Goal: Task Accomplishment & Management: Manage account settings

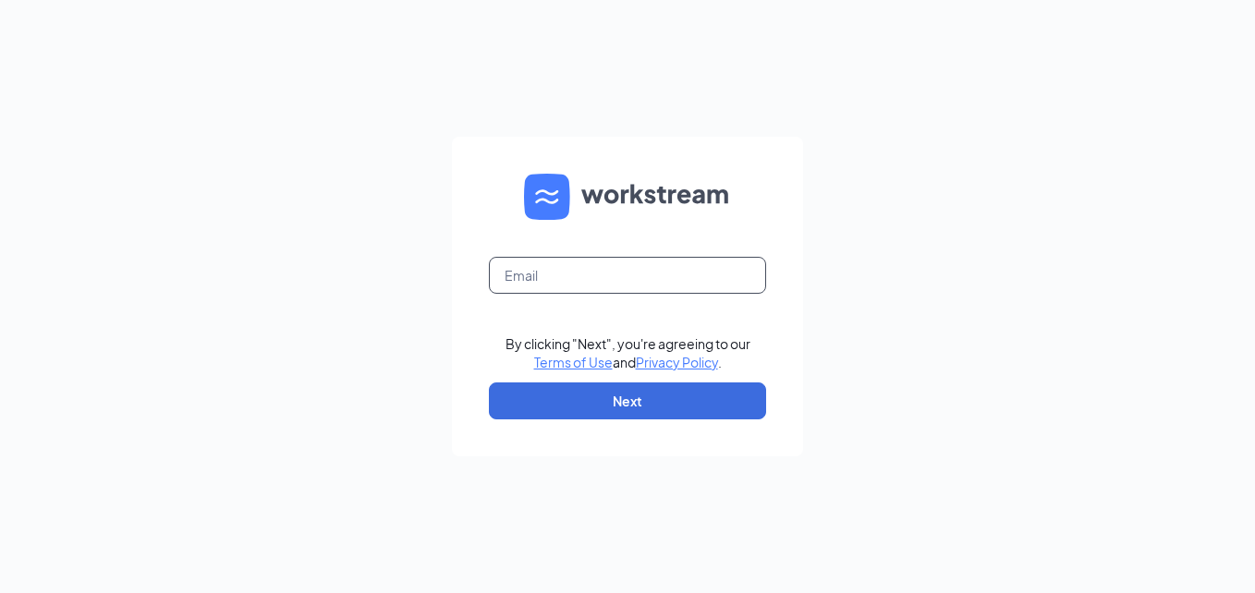
click at [644, 278] on input "text" at bounding box center [627, 275] width 277 height 37
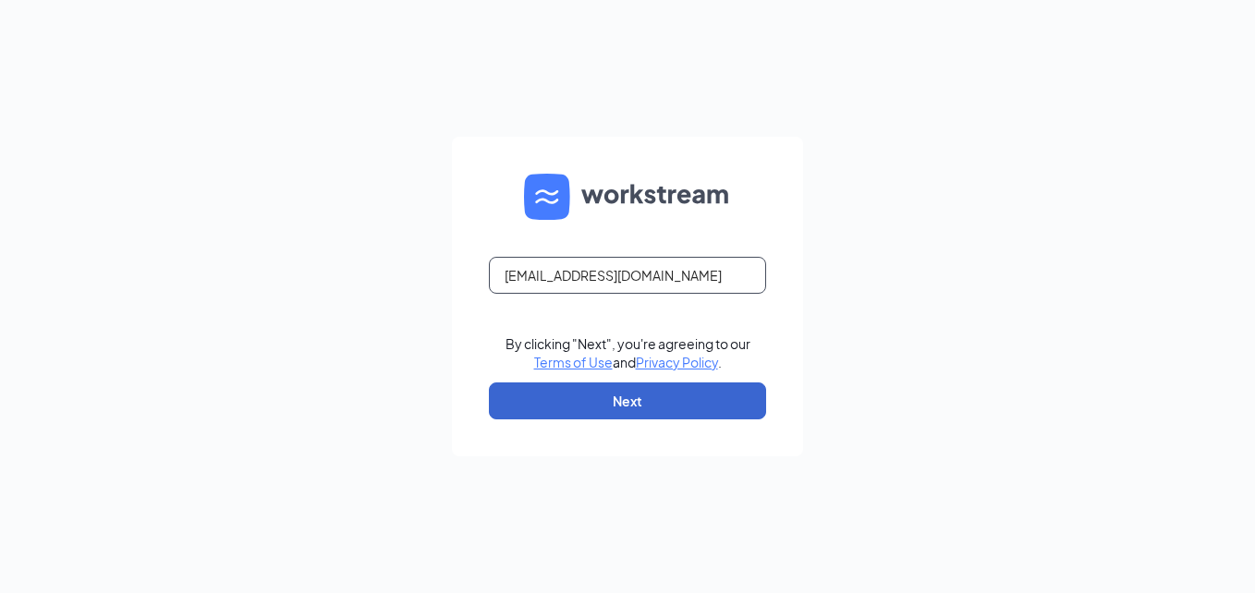
type input "[EMAIL_ADDRESS][DOMAIN_NAME]"
click at [657, 418] on button "Next" at bounding box center [627, 400] width 277 height 37
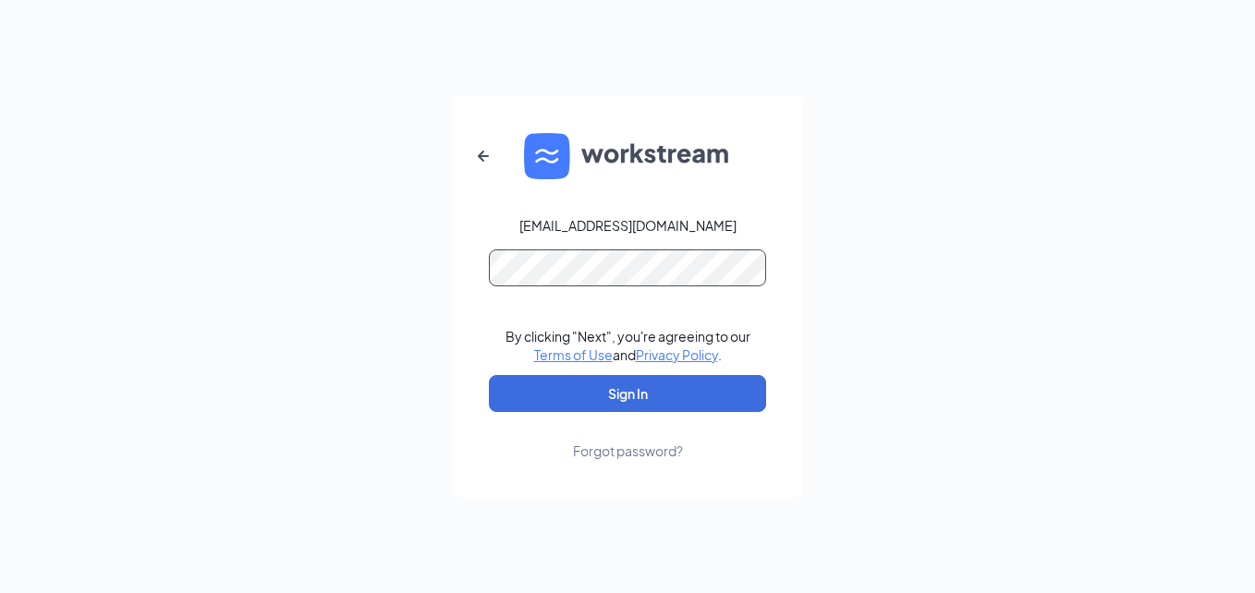
click at [489, 375] on button "Sign In" at bounding box center [627, 393] width 277 height 37
click at [488, 264] on form "[EMAIL_ADDRESS][DOMAIN_NAME] By clicking "Next", you're agreeing to our Terms o…" at bounding box center [627, 296] width 351 height 401
click at [489, 375] on button "Sign In" at bounding box center [627, 393] width 277 height 37
click at [421, 268] on div "[EMAIL_ADDRESS][DOMAIN_NAME] Credential mismatches. By clicking "Next", you're …" at bounding box center [627, 296] width 1255 height 593
click at [489, 375] on button "Sign In" at bounding box center [627, 393] width 277 height 37
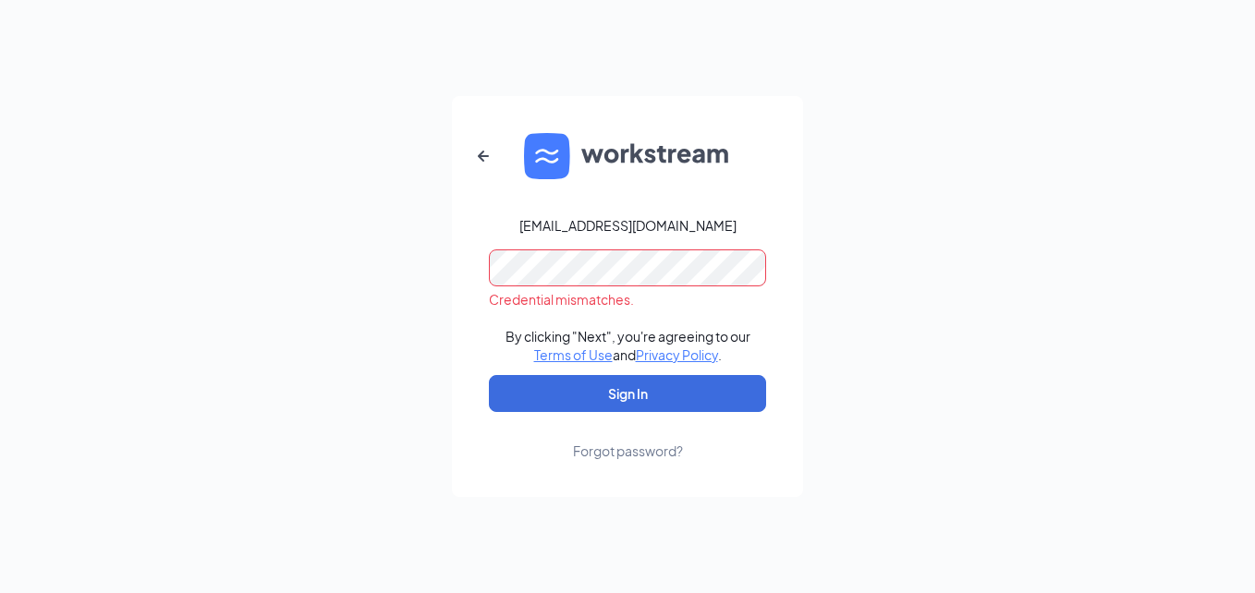
click at [360, 262] on div "[EMAIL_ADDRESS][DOMAIN_NAME] Credential mismatches. By clicking "Next", you're …" at bounding box center [627, 296] width 1255 height 593
click at [489, 375] on button "Sign In" at bounding box center [627, 393] width 277 height 37
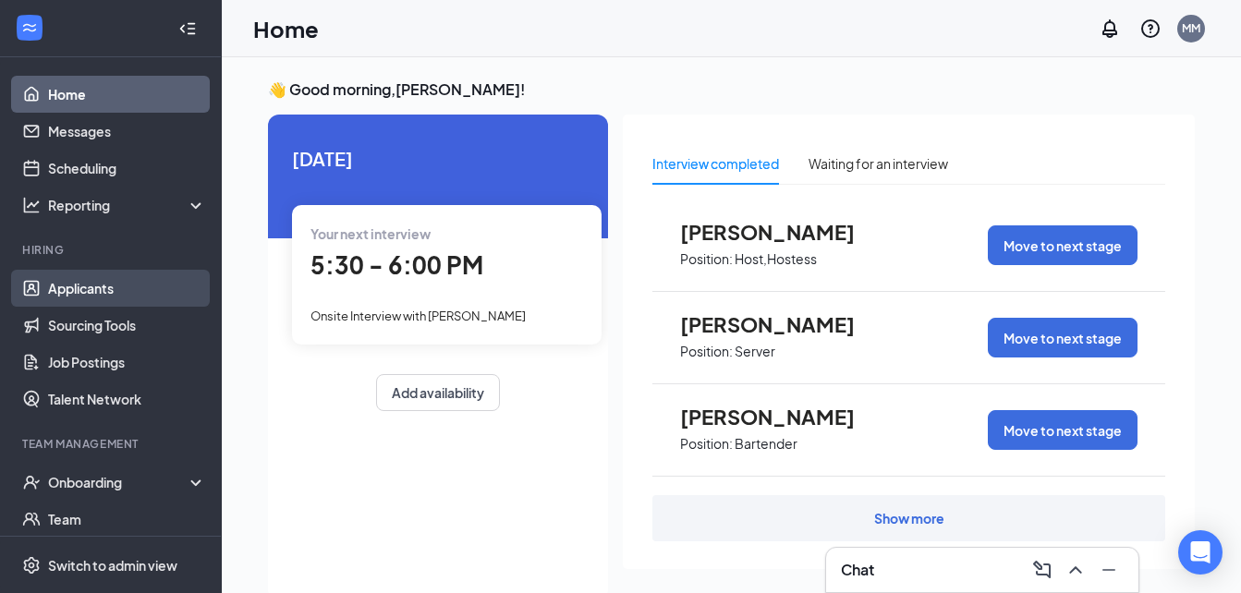
click at [102, 283] on link "Applicants" at bounding box center [127, 288] width 158 height 37
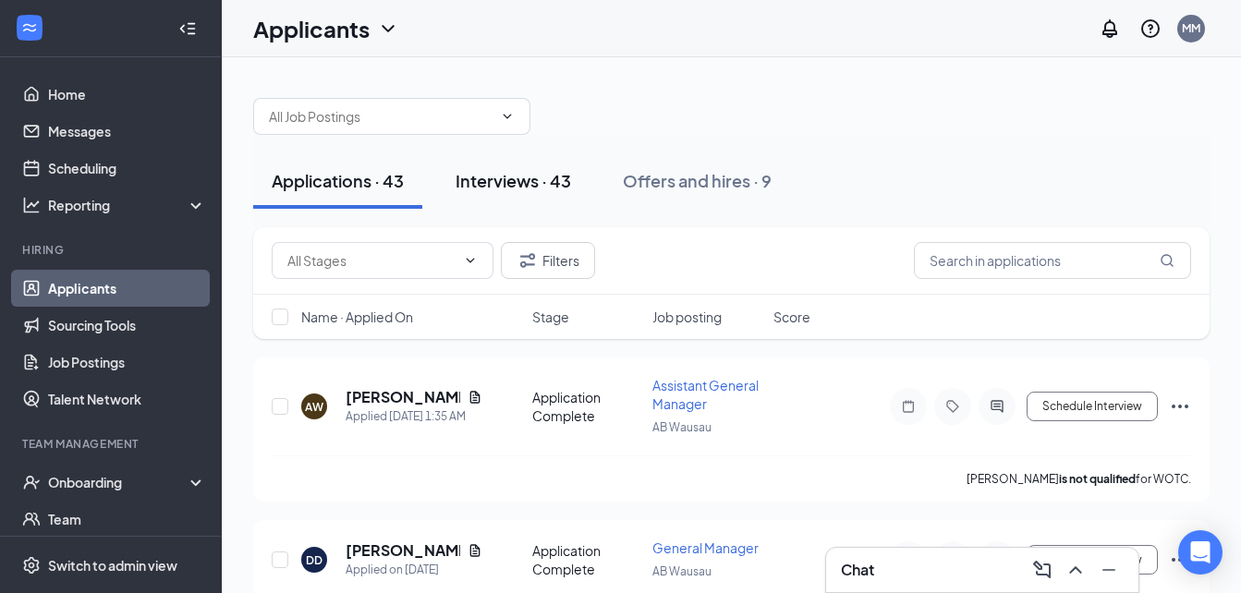
click at [503, 176] on div "Interviews · 43" at bounding box center [512, 180] width 115 height 23
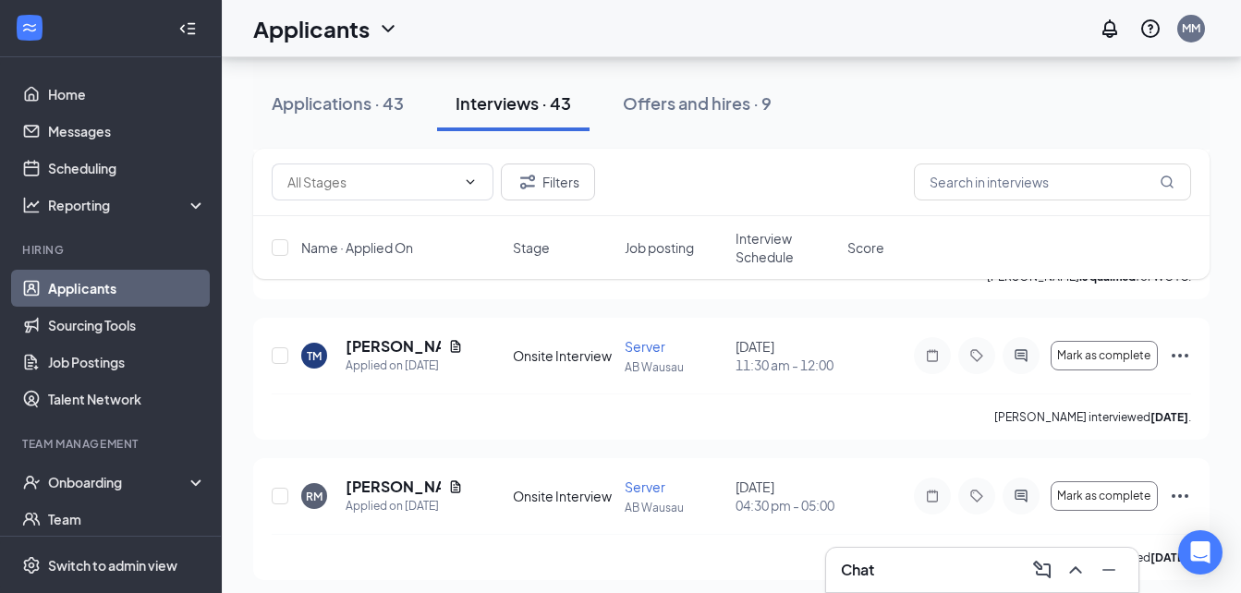
scroll to position [983, 0]
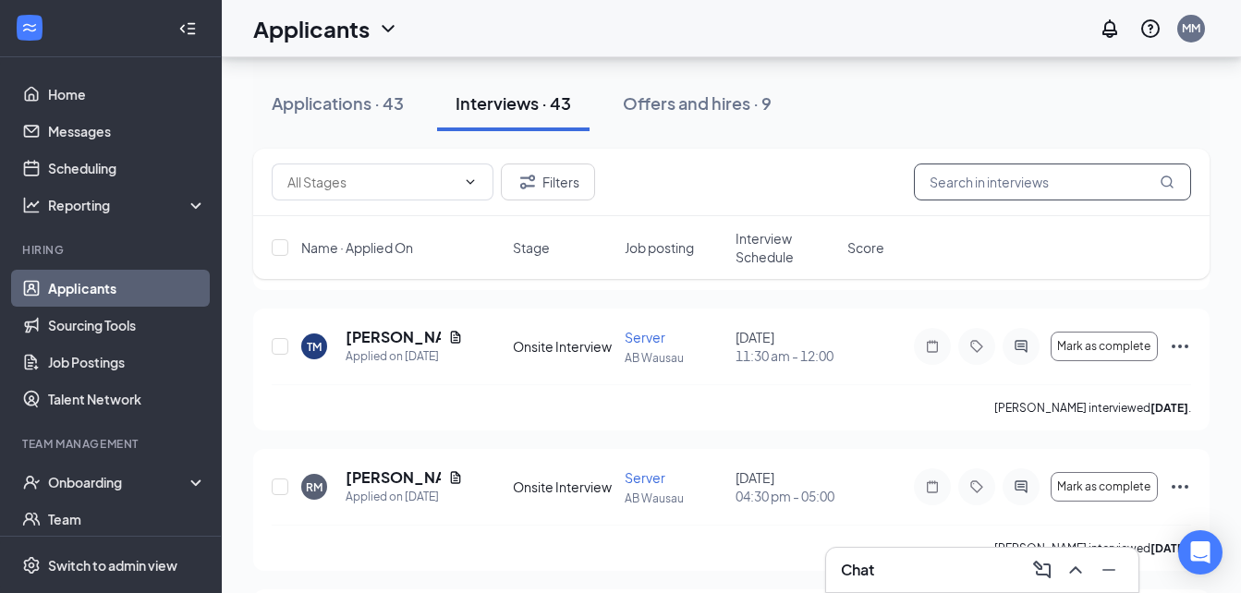
click at [998, 177] on input "text" at bounding box center [1052, 182] width 277 height 37
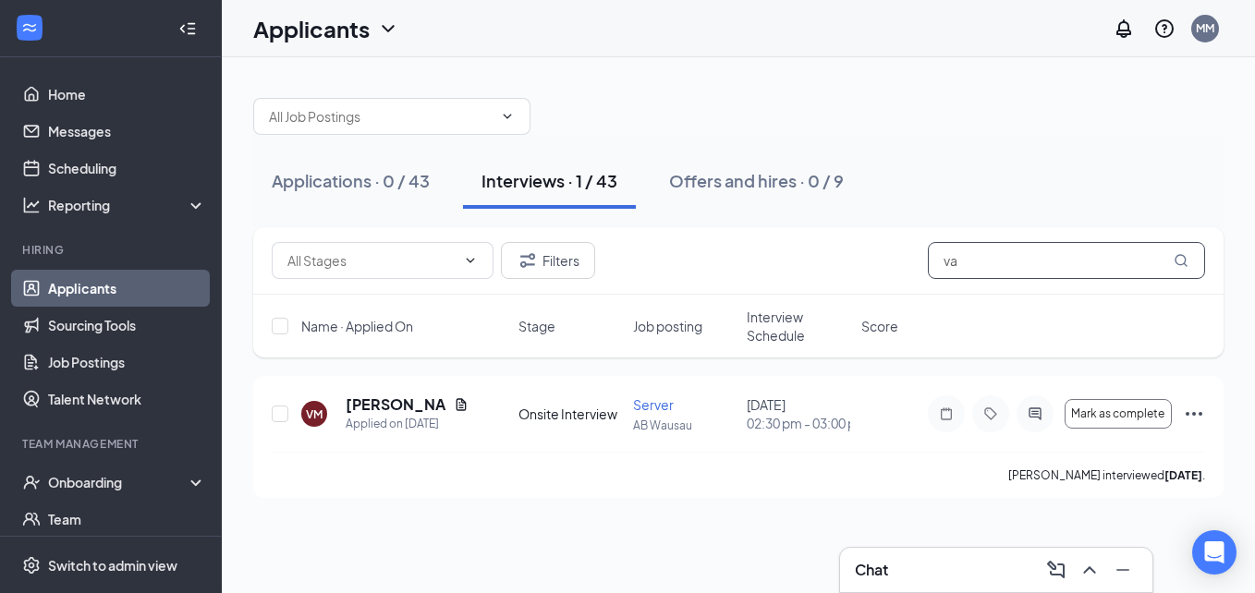
type input "v"
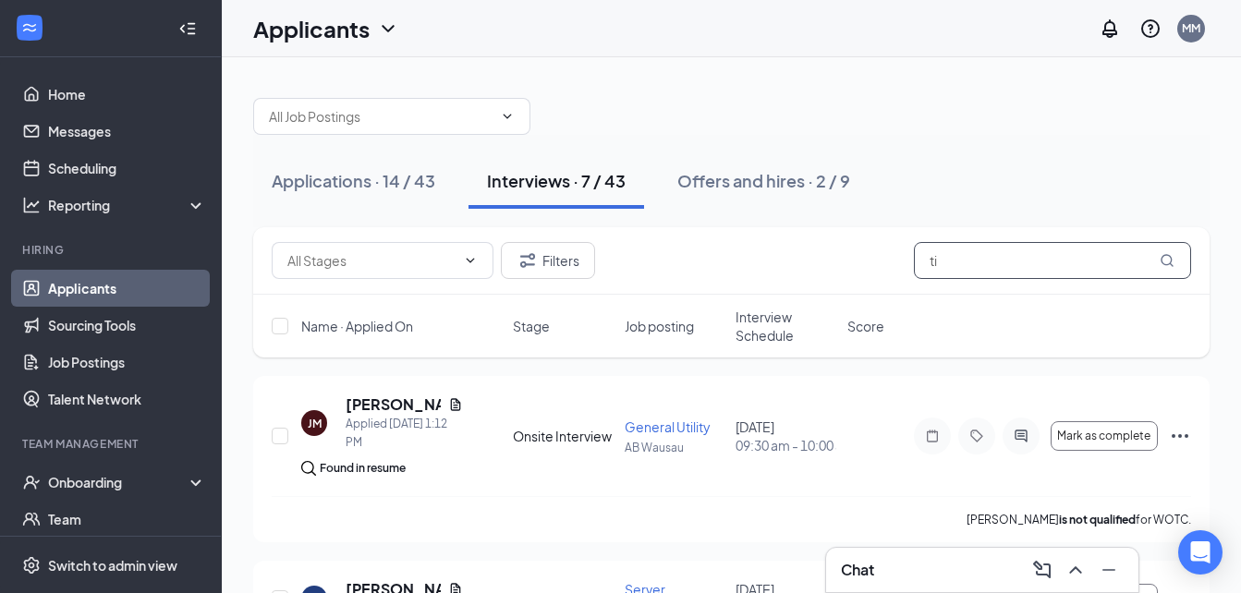
type input "t"
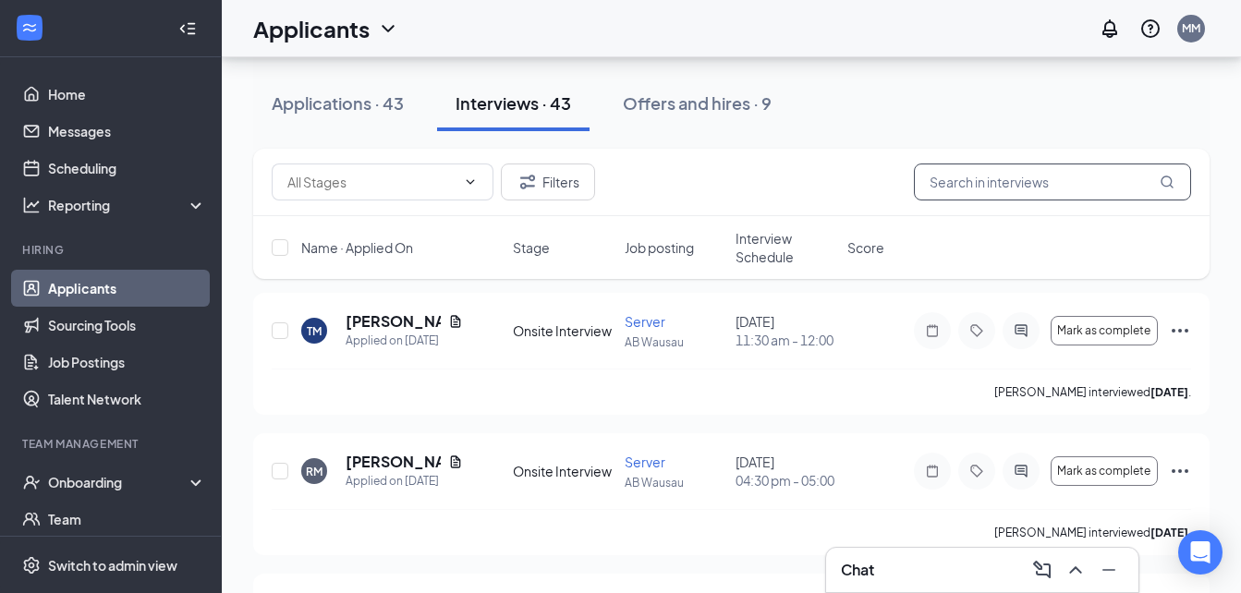
scroll to position [1000, 0]
click at [649, 329] on span "Server" at bounding box center [644, 320] width 41 height 17
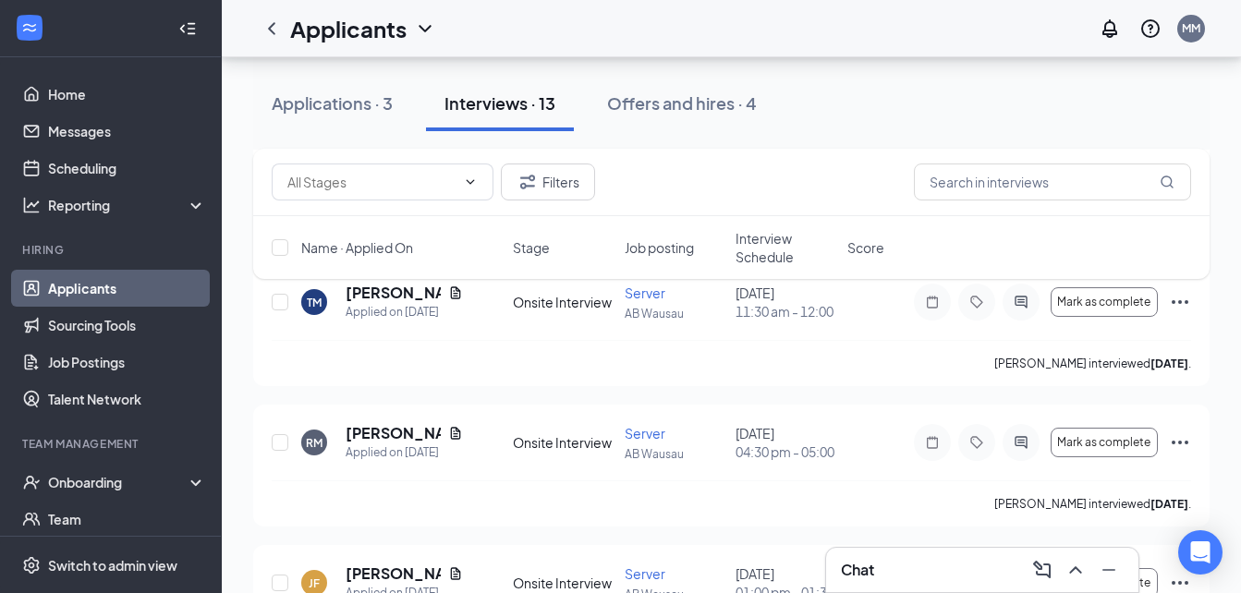
scroll to position [293, 0]
click at [963, 182] on input "text" at bounding box center [1052, 182] width 277 height 37
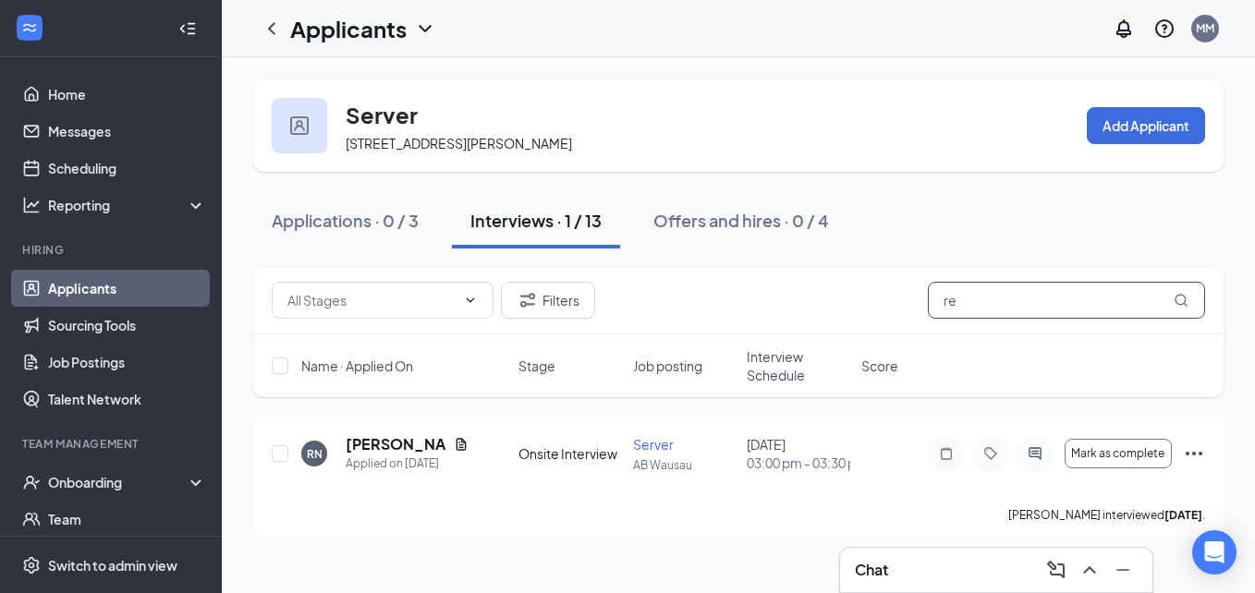
type input "r"
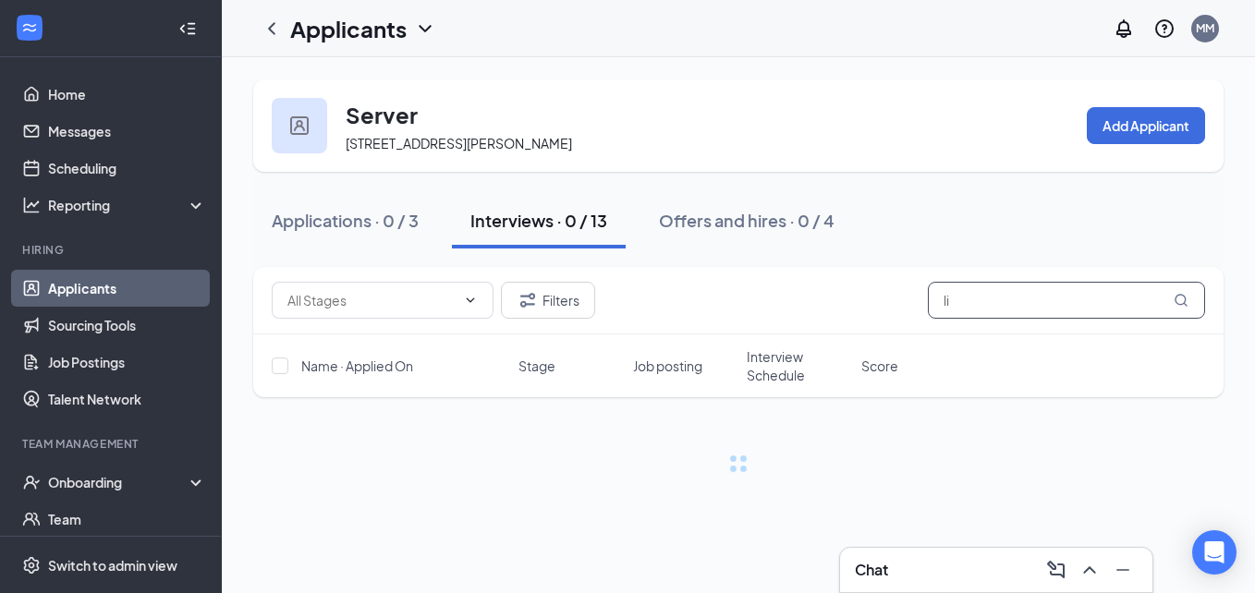
type input "l"
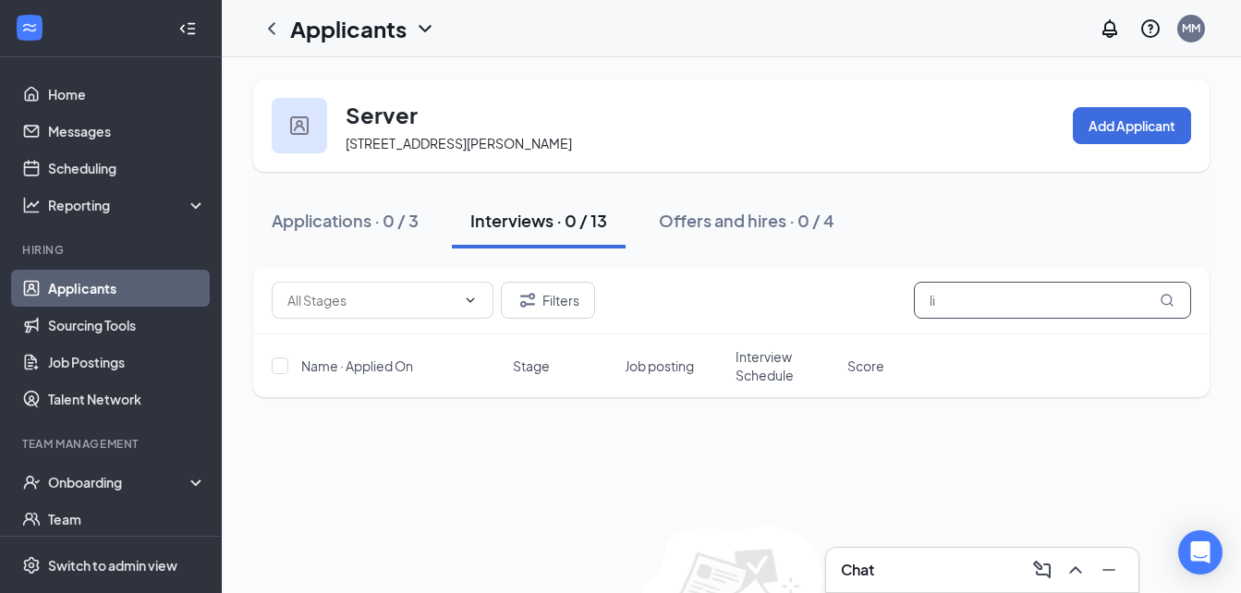
type input "l"
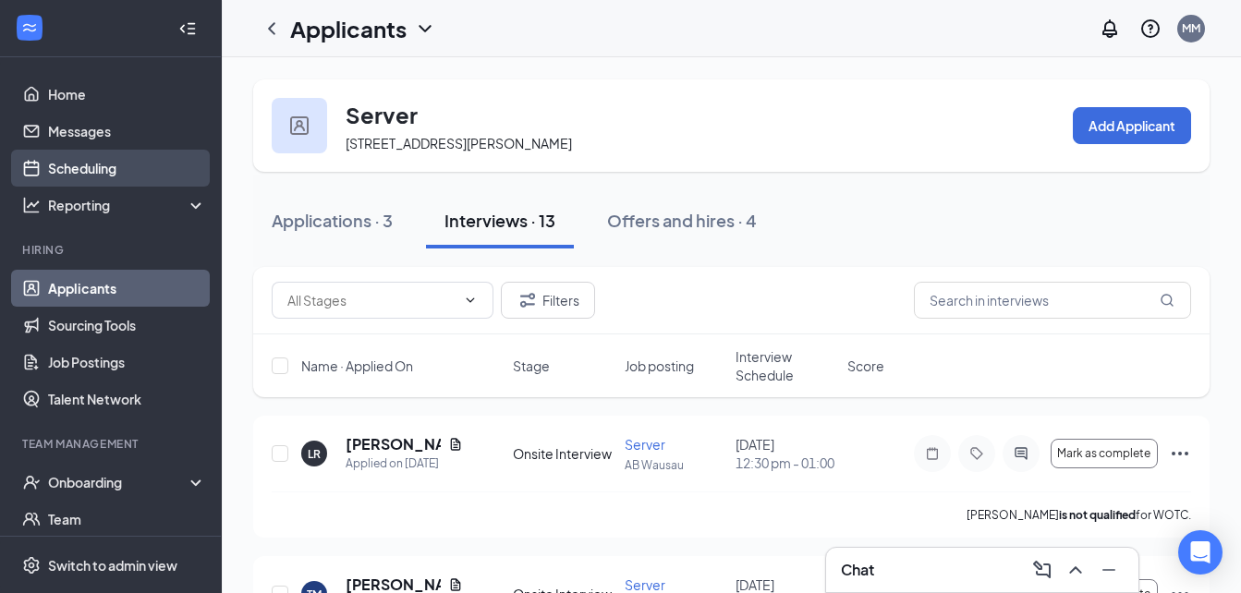
click at [78, 163] on link "Scheduling" at bounding box center [127, 168] width 158 height 37
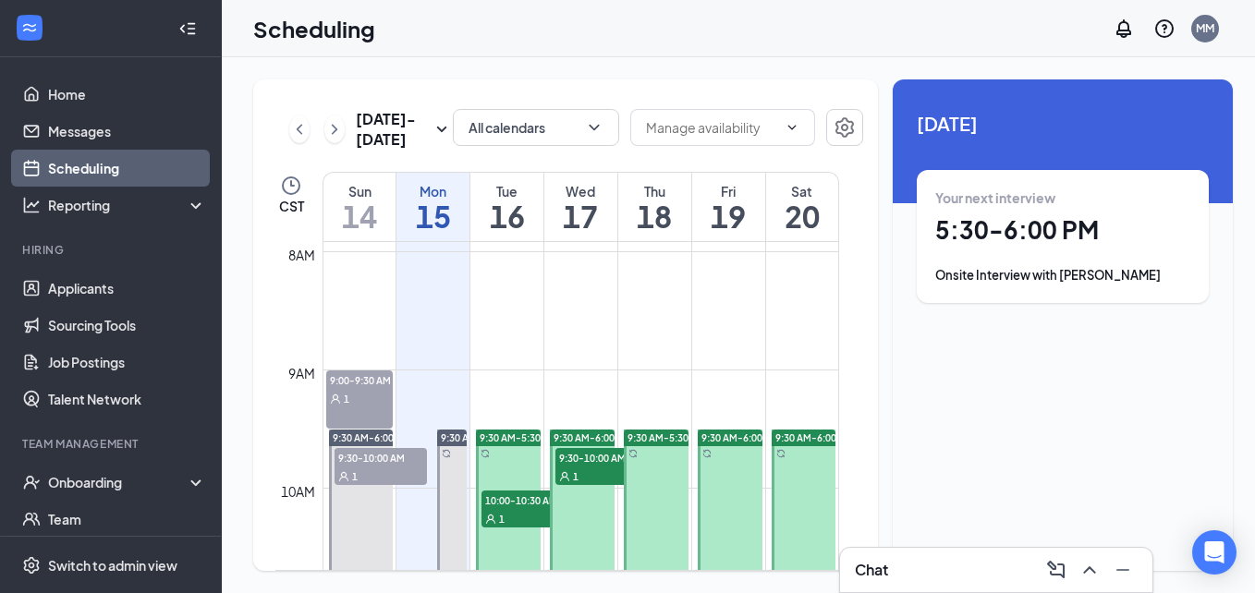
scroll to position [1105, 0]
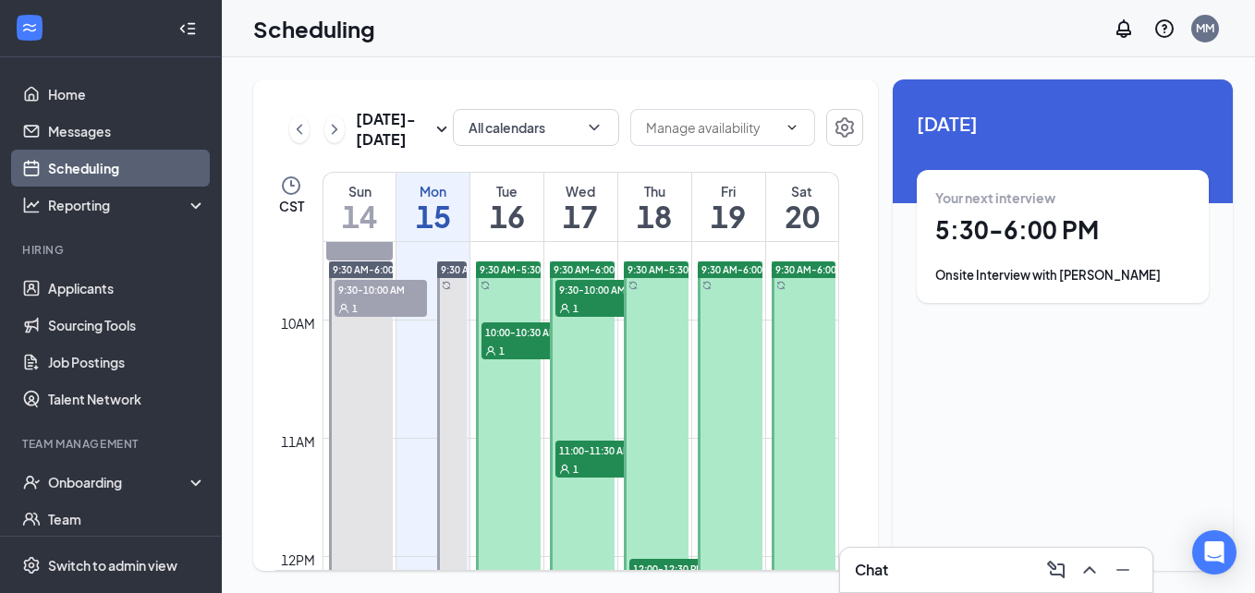
click at [512, 337] on span "10:00-10:30 AM" at bounding box center [527, 331] width 92 height 18
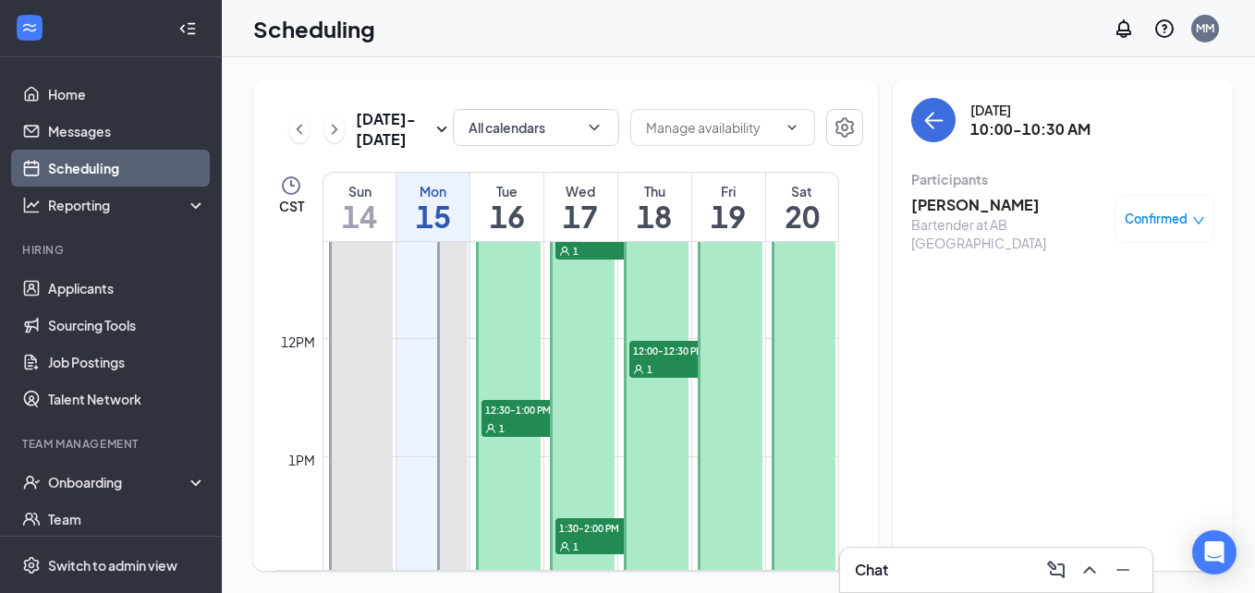
scroll to position [1332, 0]
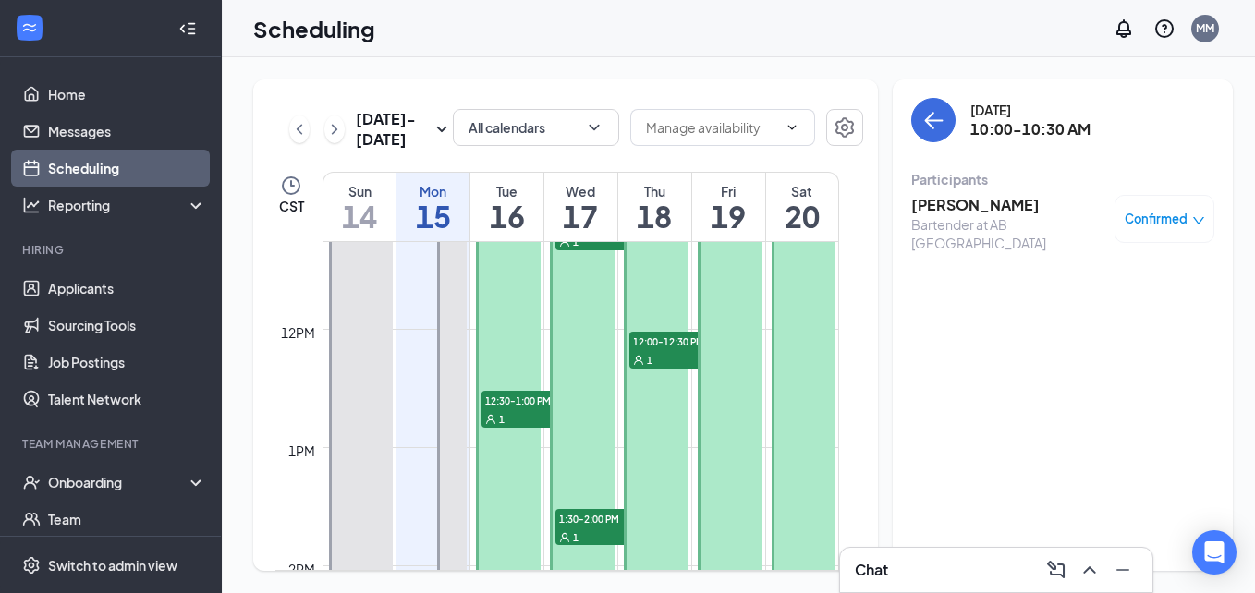
click at [515, 410] on div "1" at bounding box center [527, 418] width 92 height 18
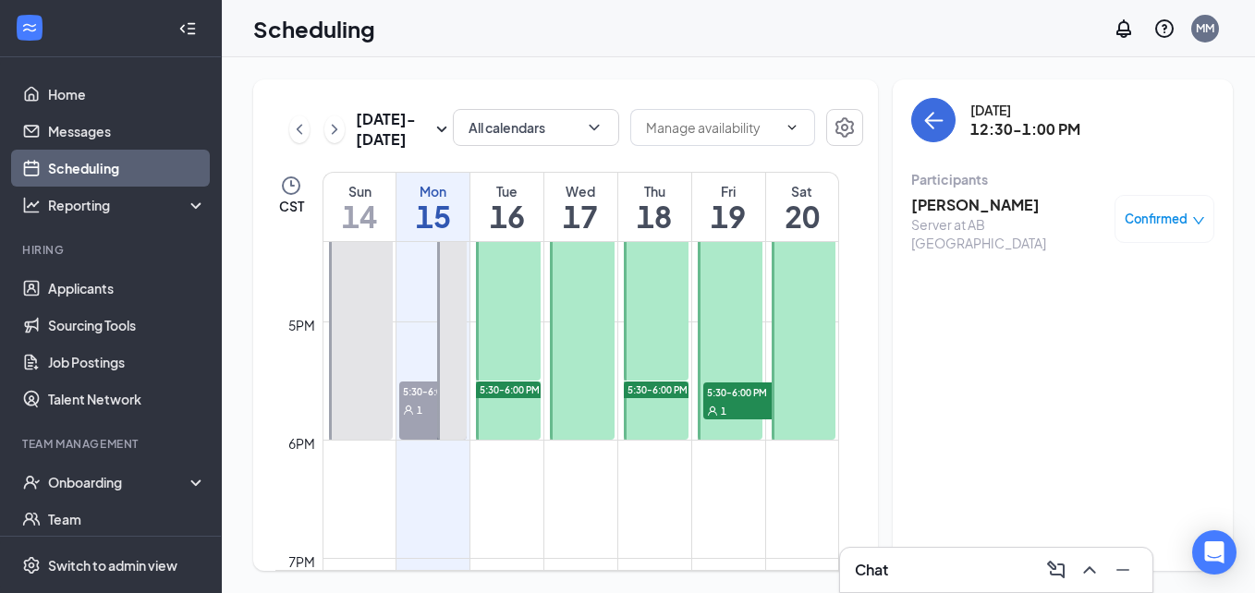
scroll to position [1944, 0]
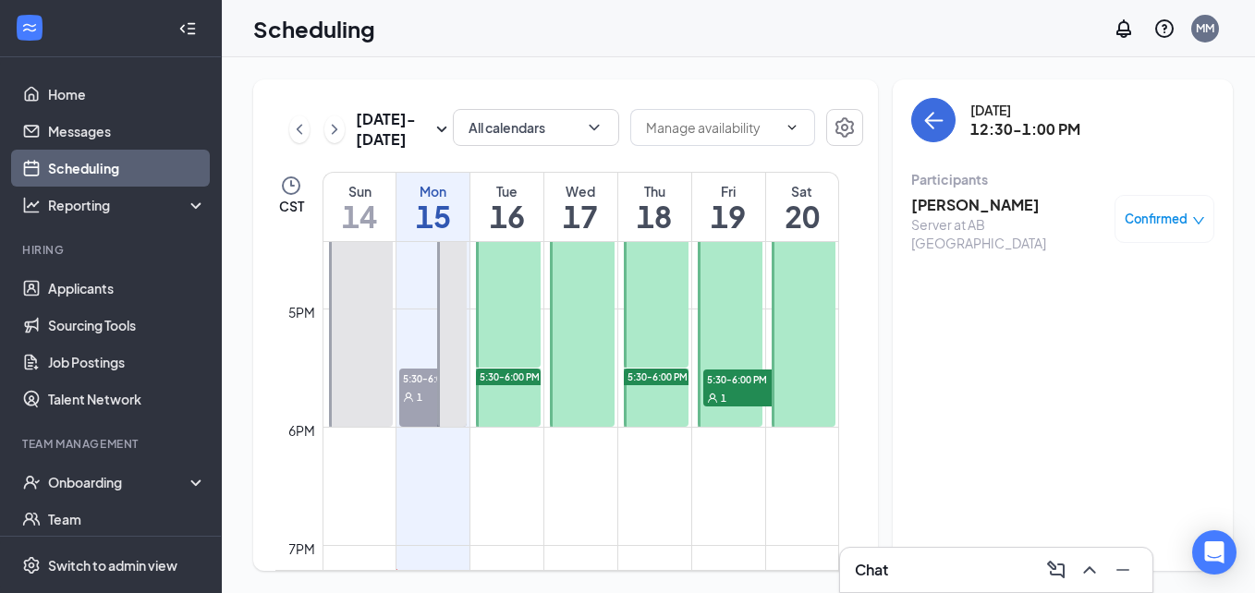
click at [504, 380] on span "5:30-6:00 PM" at bounding box center [509, 376] width 60 height 13
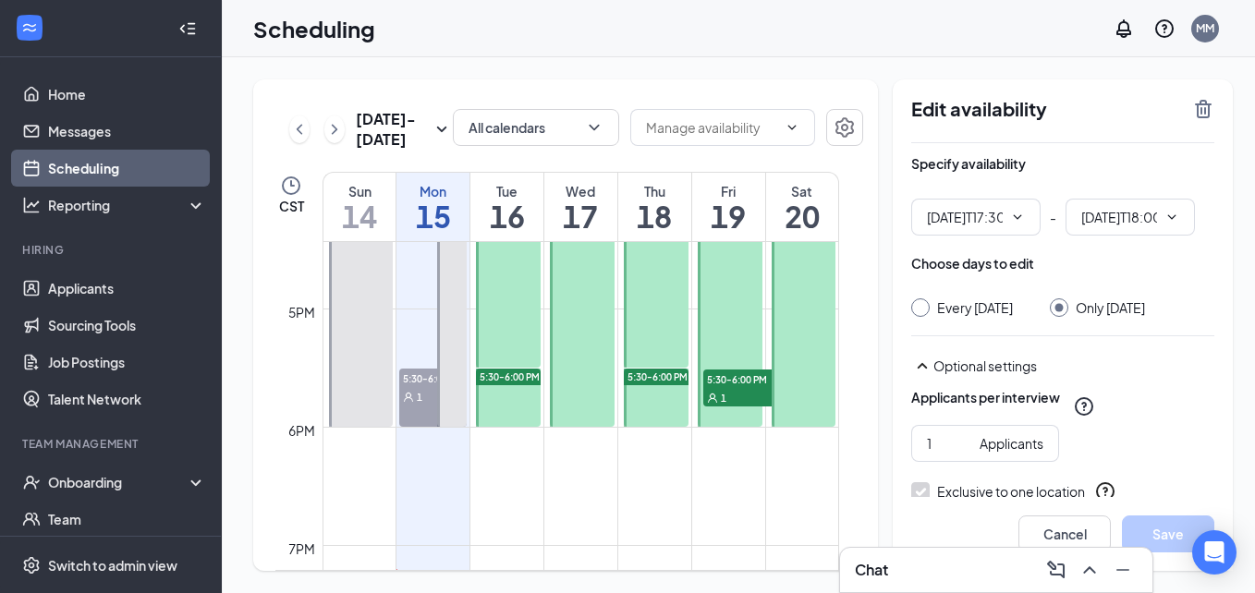
type input "05:30 PM"
type input "06:00 PM"
click at [503, 379] on span "5:30-6:00 PM" at bounding box center [509, 376] width 60 height 13
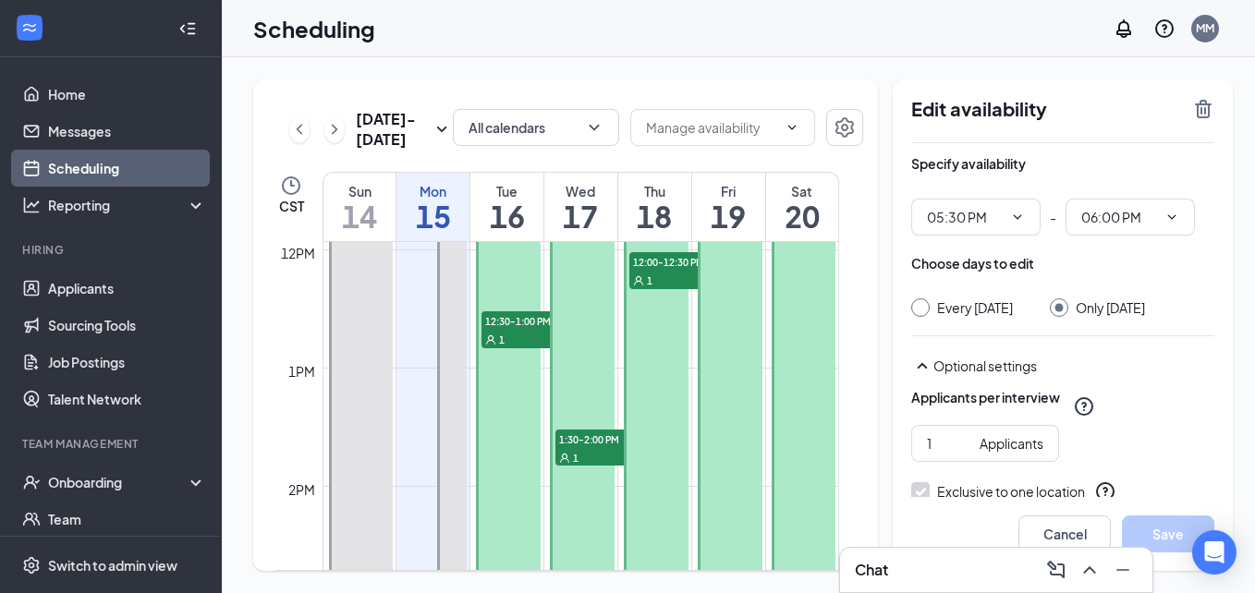
scroll to position [1392, 0]
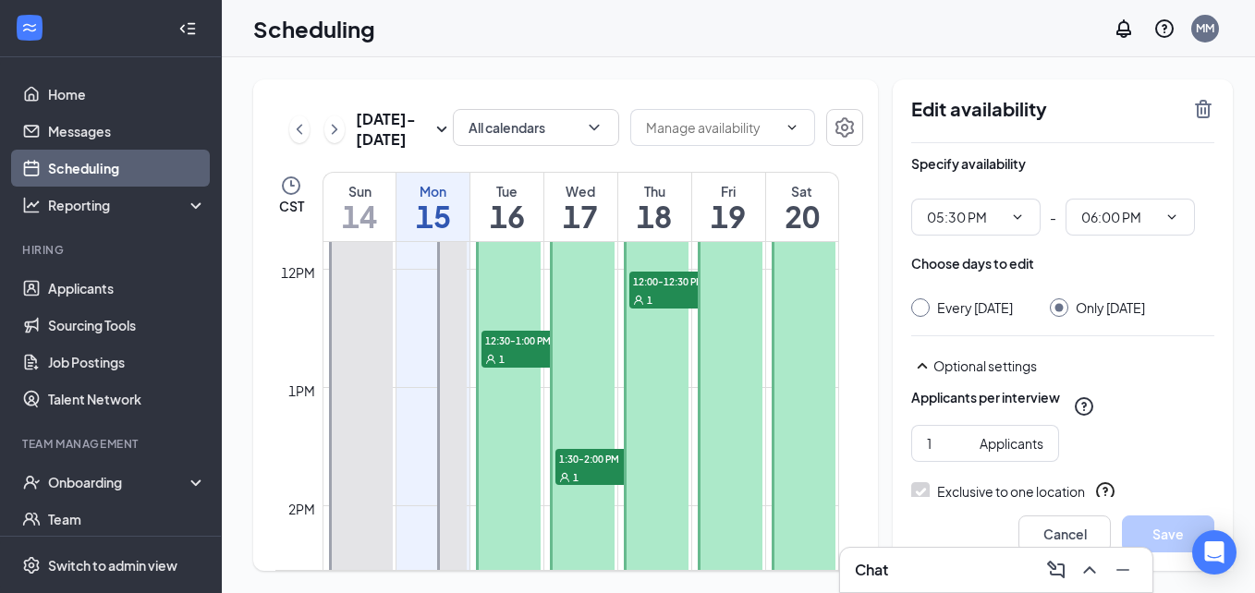
click at [578, 483] on span "1" at bounding box center [576, 477] width 6 height 13
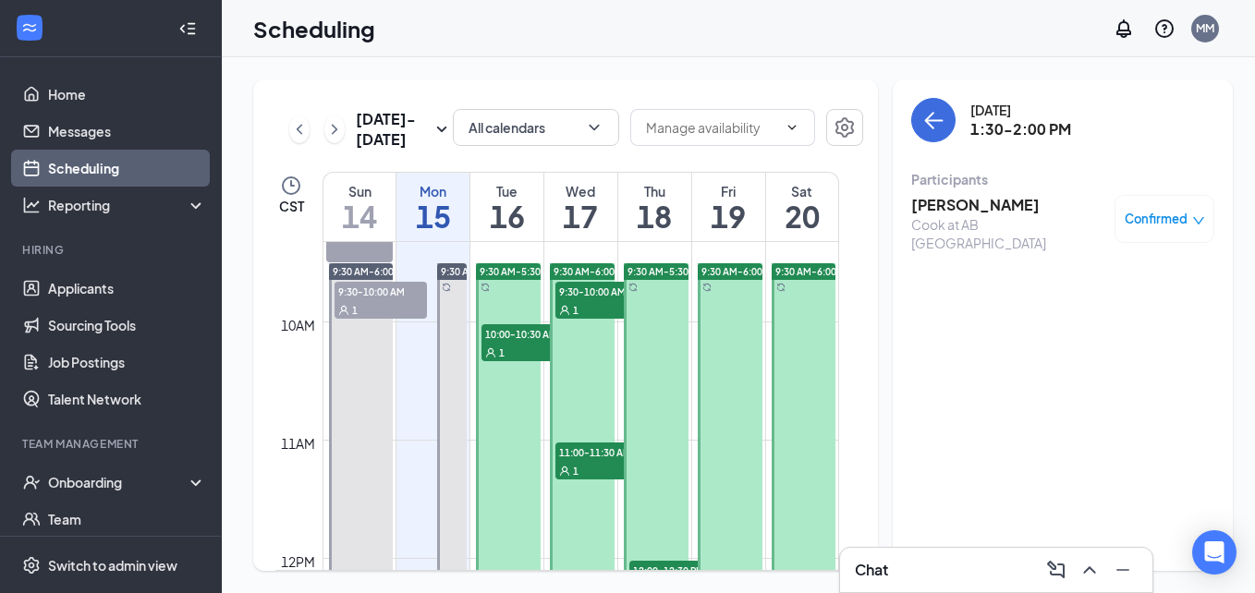
scroll to position [1103, 0]
click at [580, 467] on div "1" at bounding box center [601, 470] width 92 height 18
click at [581, 293] on span "9:30-10:00 AM" at bounding box center [601, 291] width 92 height 18
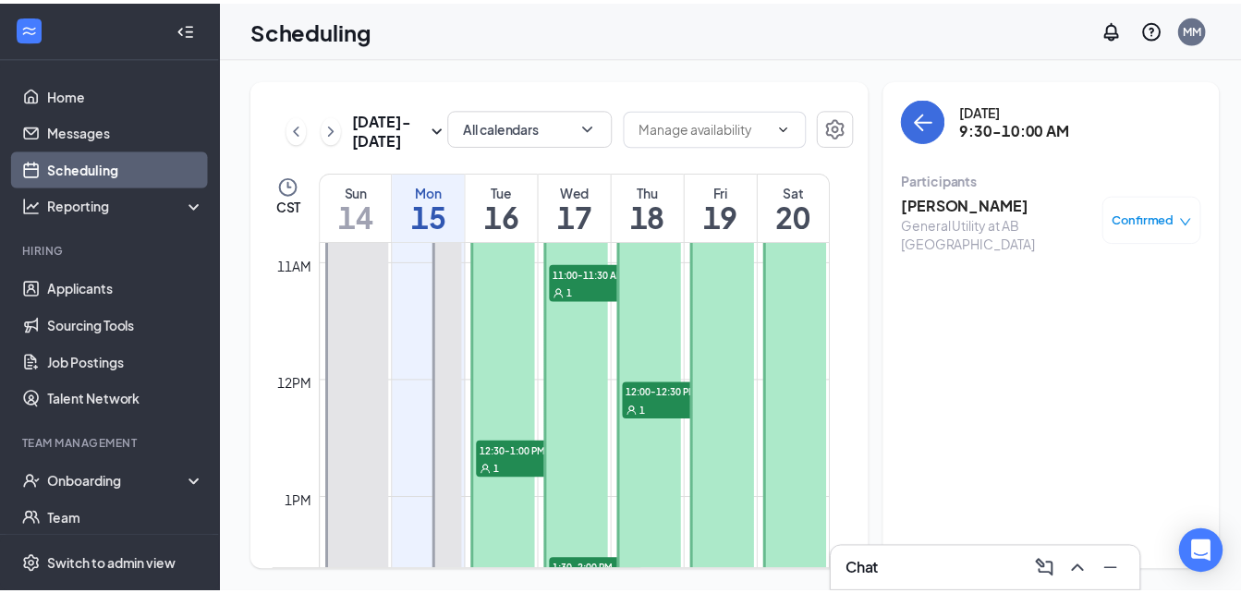
scroll to position [1283, 0]
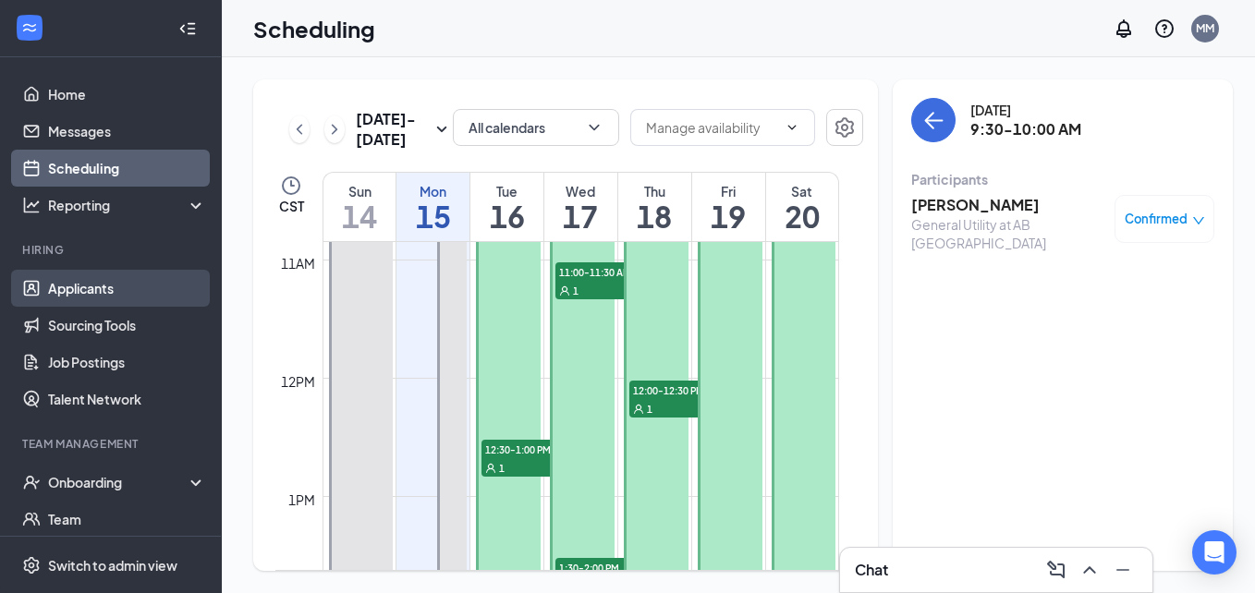
click at [92, 285] on link "Applicants" at bounding box center [127, 288] width 158 height 37
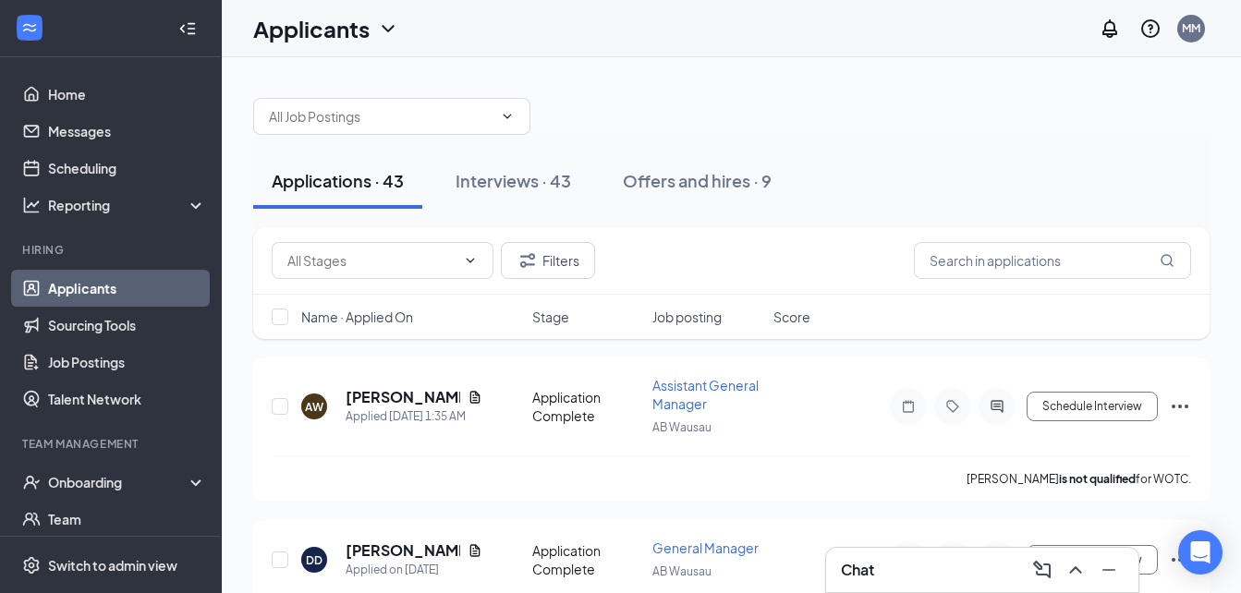
click at [92, 285] on link "Applicants" at bounding box center [127, 288] width 158 height 37
click at [950, 259] on input "text" at bounding box center [1052, 260] width 277 height 37
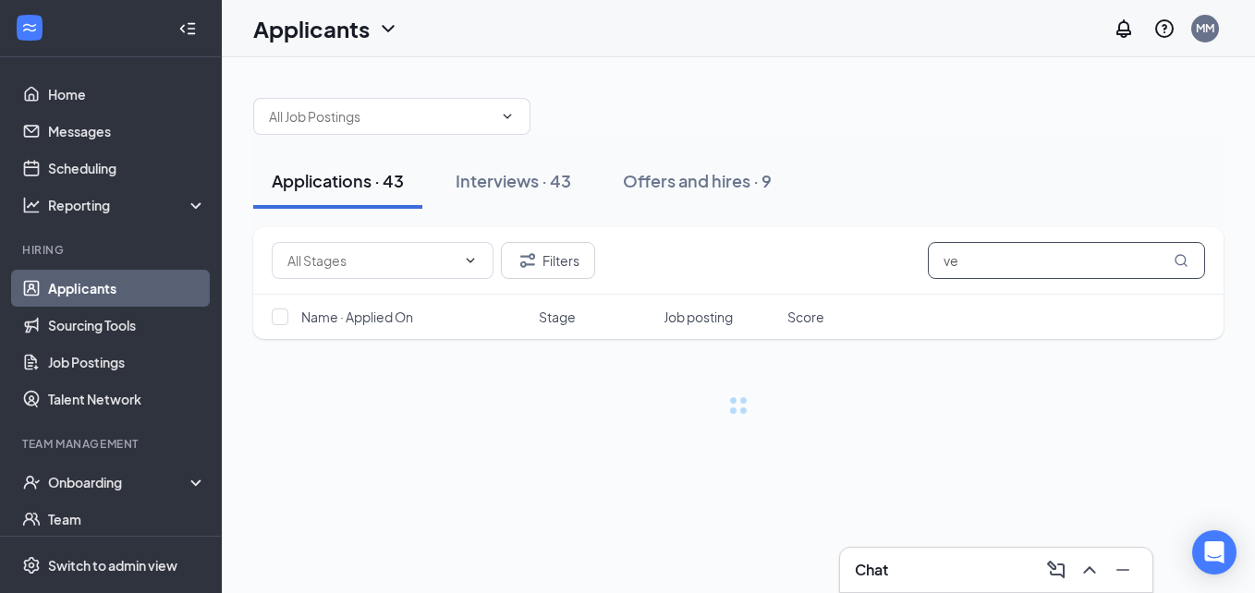
type input "v"
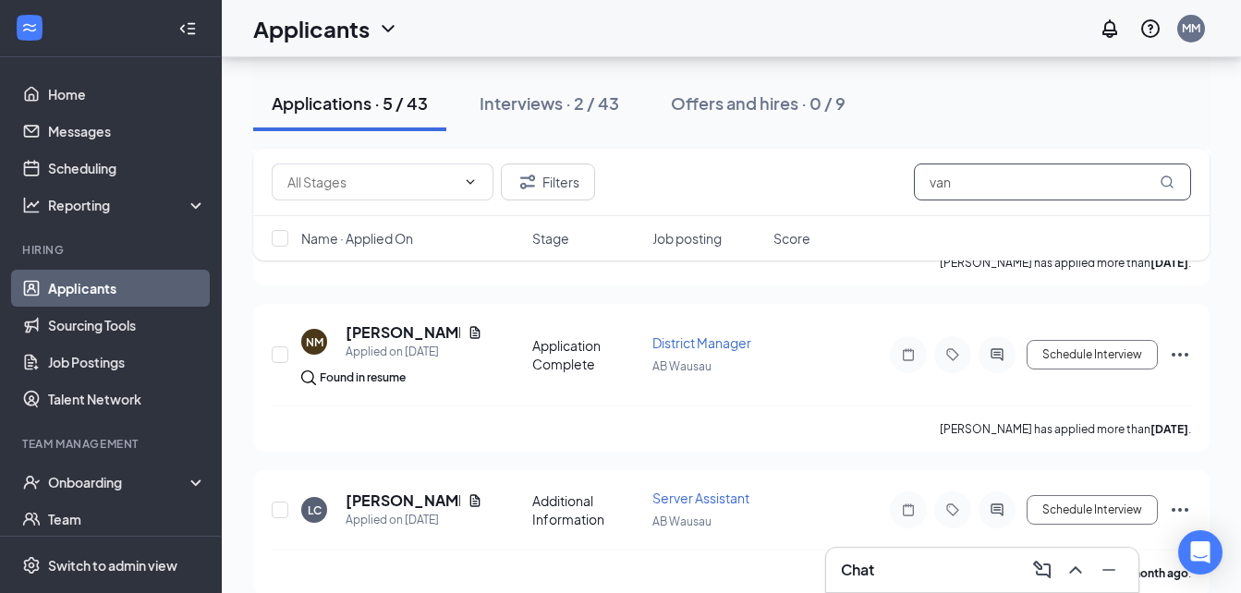
scroll to position [577, 0]
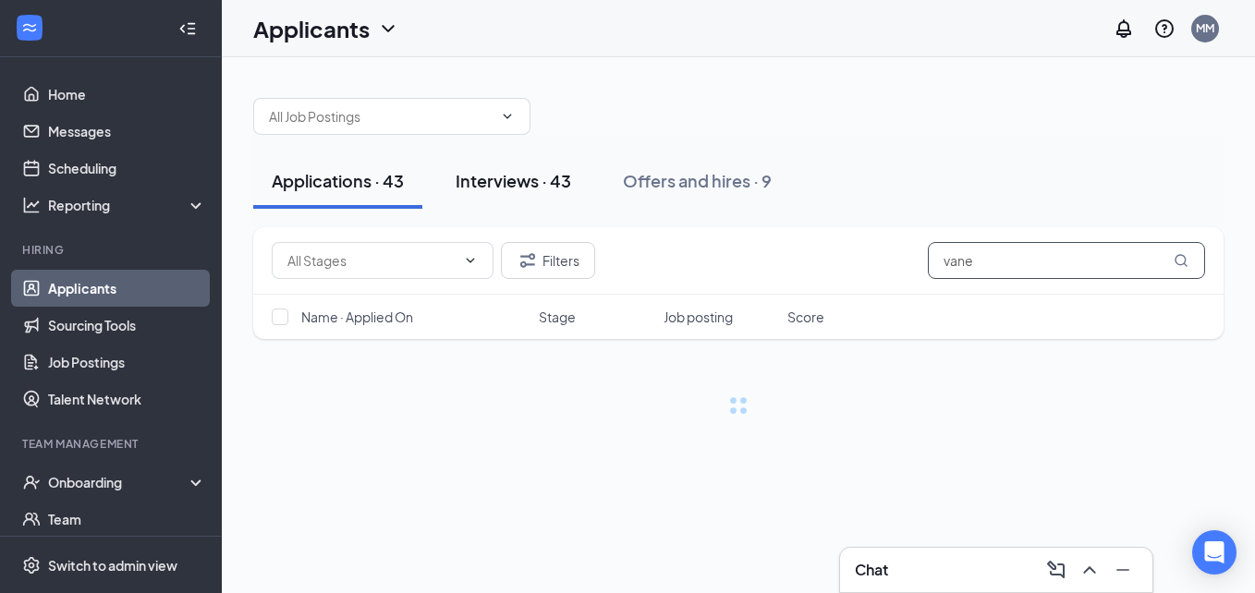
type input "vane"
click at [502, 174] on div "Interviews · 43" at bounding box center [512, 180] width 115 height 23
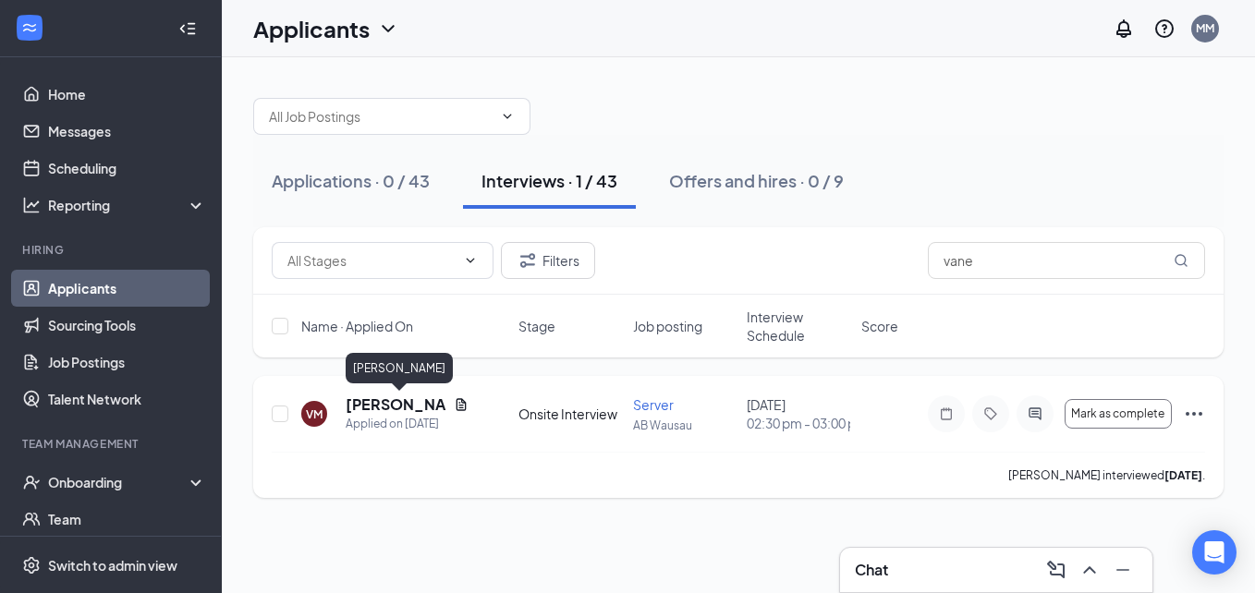
click at [390, 406] on h5 "Vanessa Morales" at bounding box center [396, 404] width 101 height 20
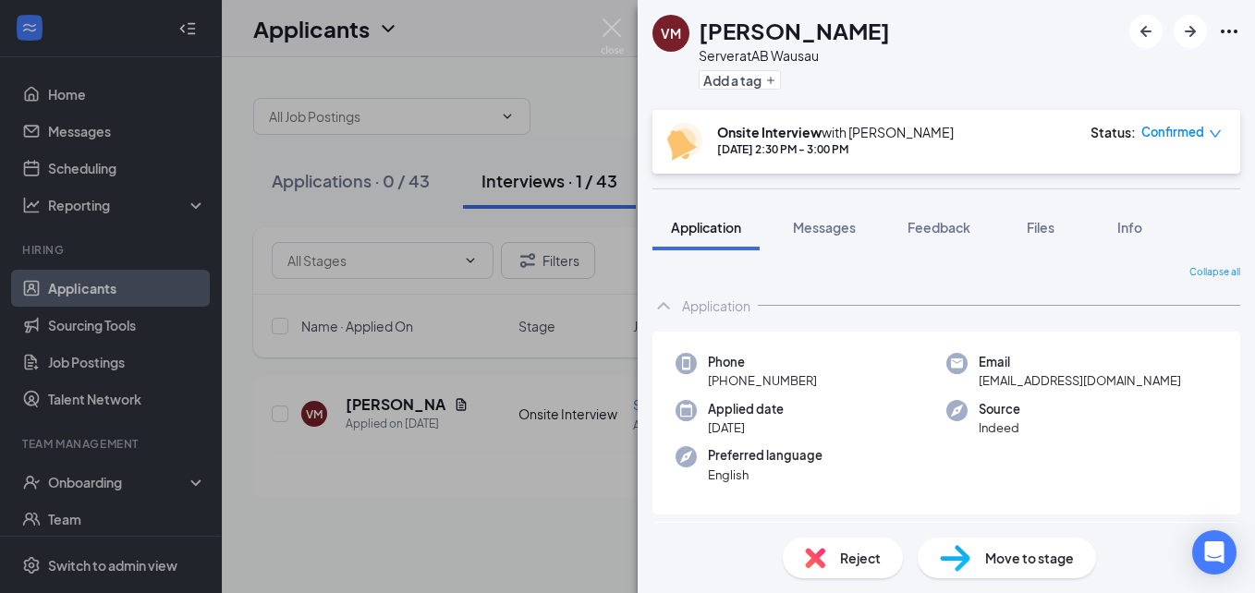
click at [1001, 553] on span "Move to stage" at bounding box center [1029, 558] width 89 height 20
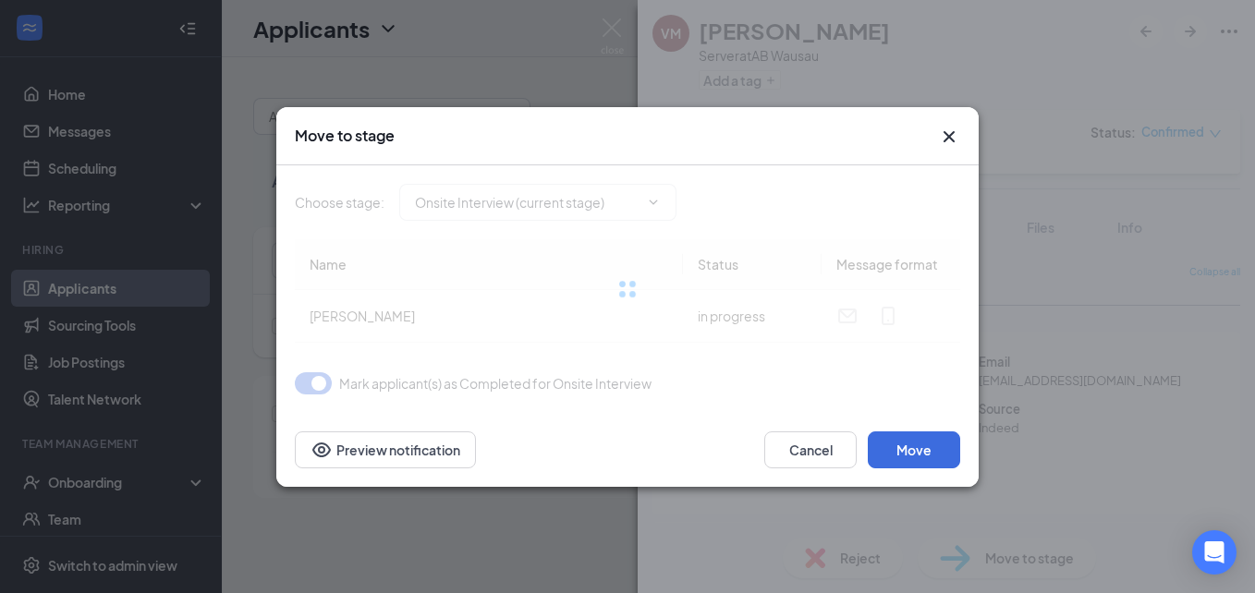
type input "Application Complete (next stage)"
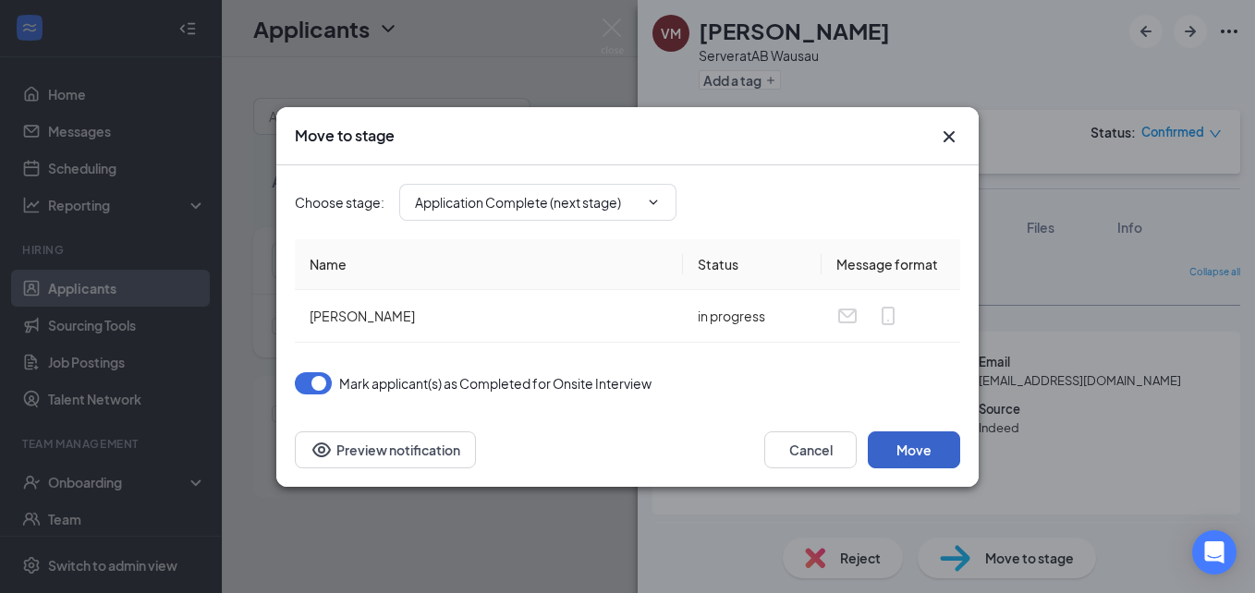
click at [904, 452] on button "Move" at bounding box center [913, 449] width 92 height 37
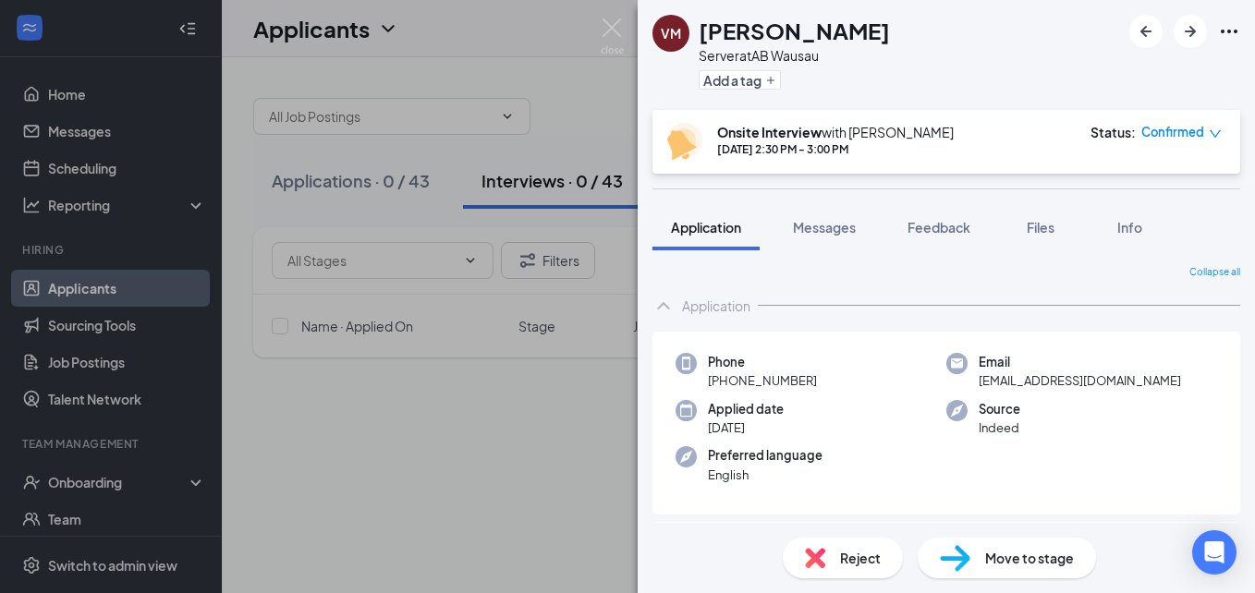
click at [538, 455] on div "VM Vanessa Morales Server at AB Wausau Add a tag Onsite Interview with Marcus M…" at bounding box center [627, 296] width 1255 height 593
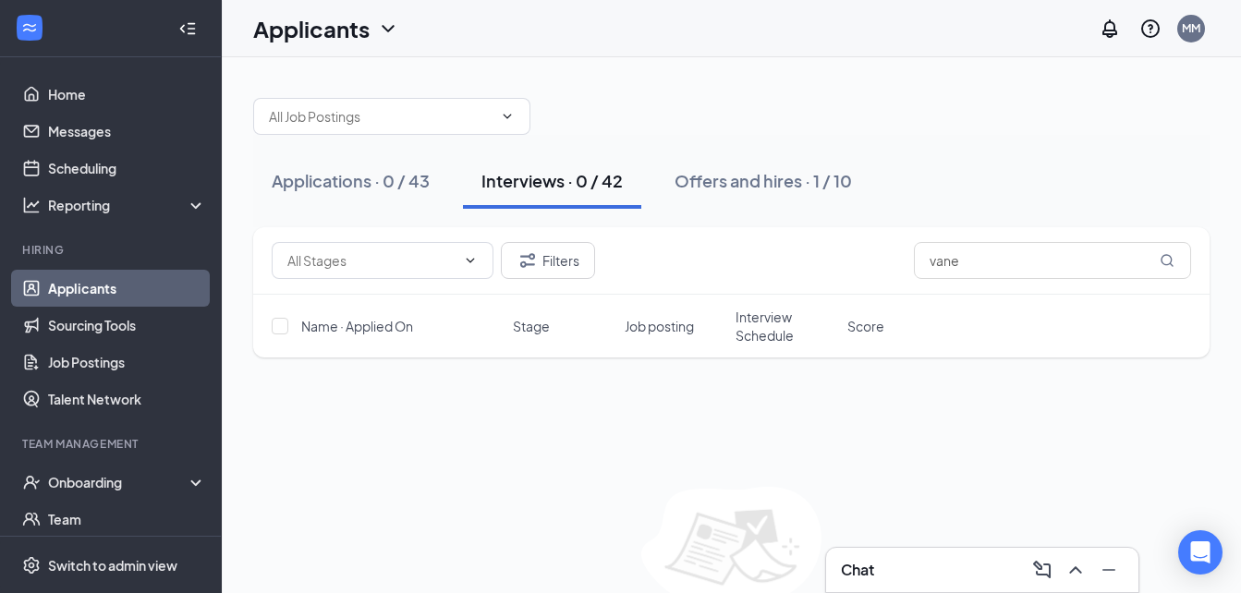
scroll to position [95, 0]
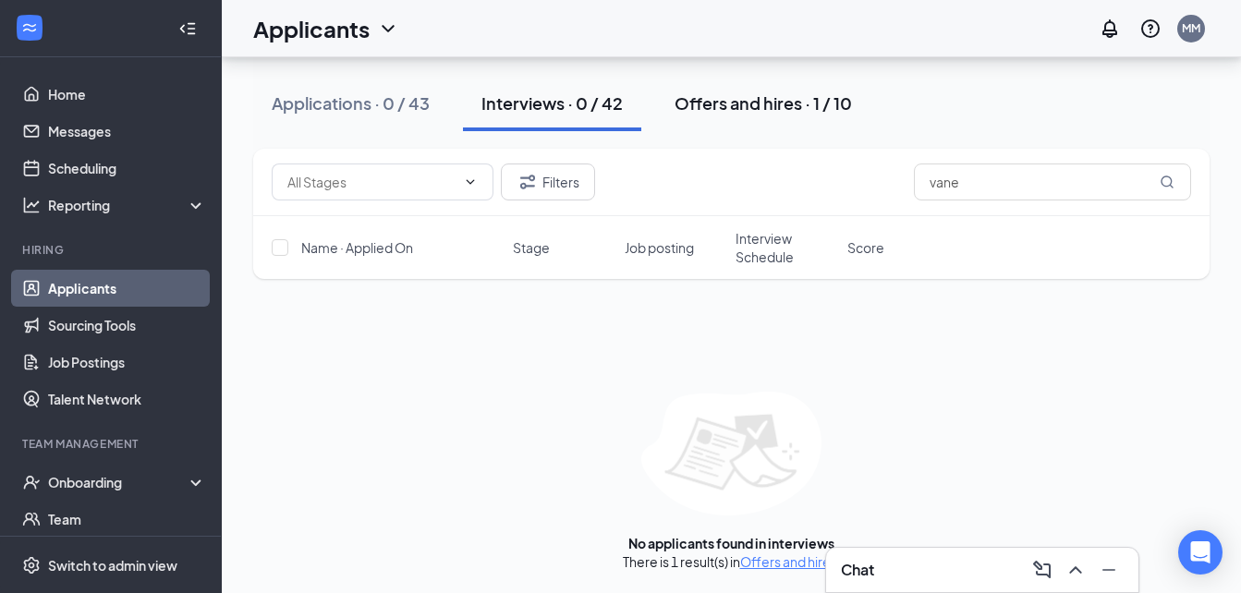
click at [735, 104] on div "Offers and hires · 1 / 10" at bounding box center [762, 102] width 177 height 23
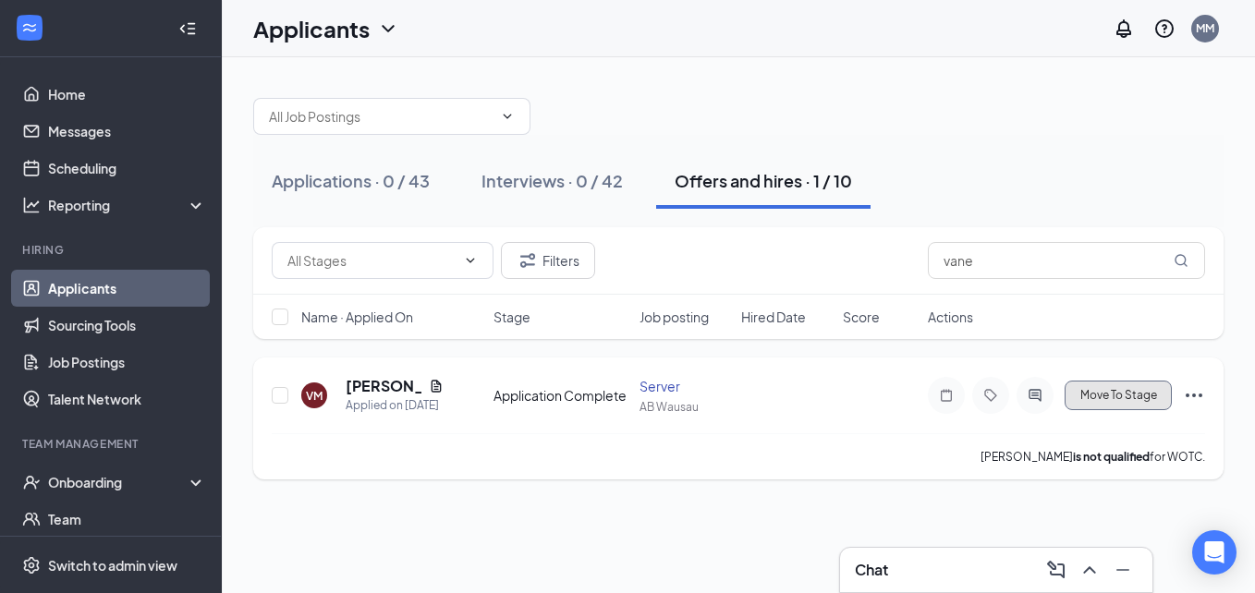
click at [1110, 398] on span "Move To Stage" at bounding box center [1118, 395] width 77 height 13
type input "Hiring Complete (final stage)"
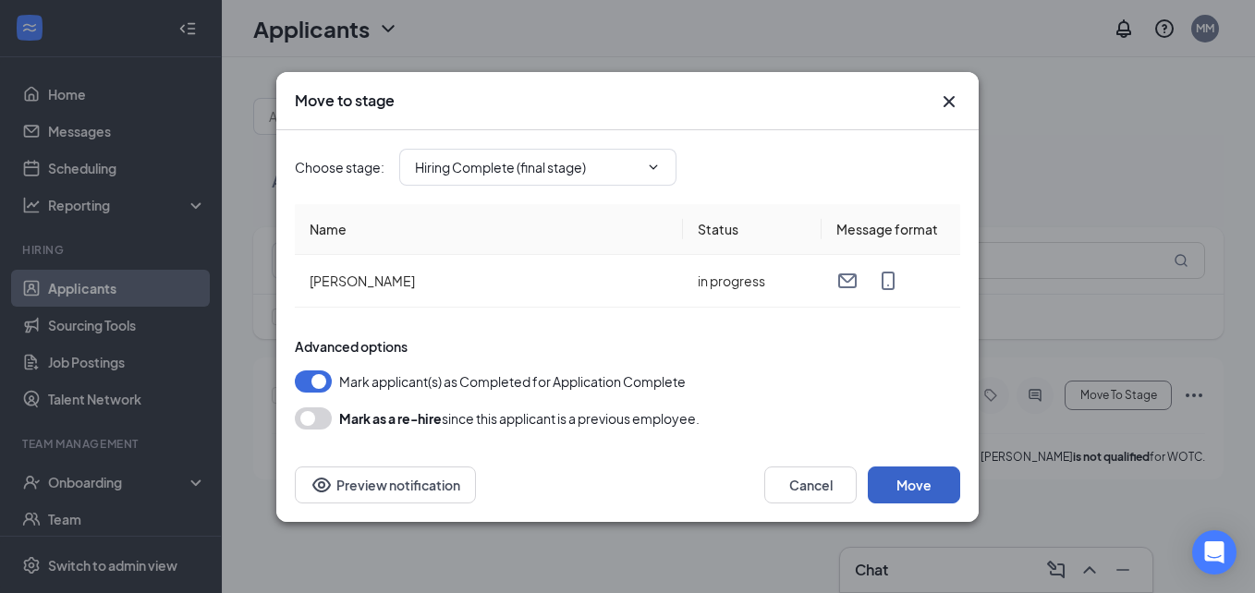
click at [894, 481] on button "Move" at bounding box center [913, 485] width 92 height 37
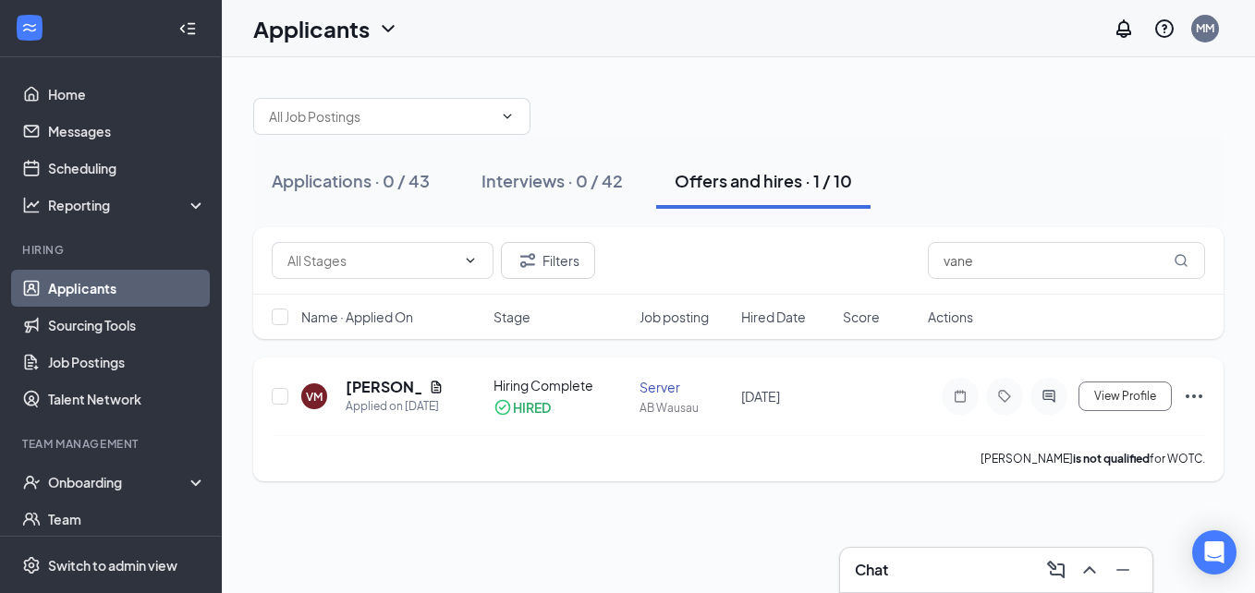
click at [507, 410] on icon "CheckmarkCircle" at bounding box center [502, 407] width 18 height 18
click at [1201, 397] on icon "Ellipses" at bounding box center [1193, 396] width 17 height 4
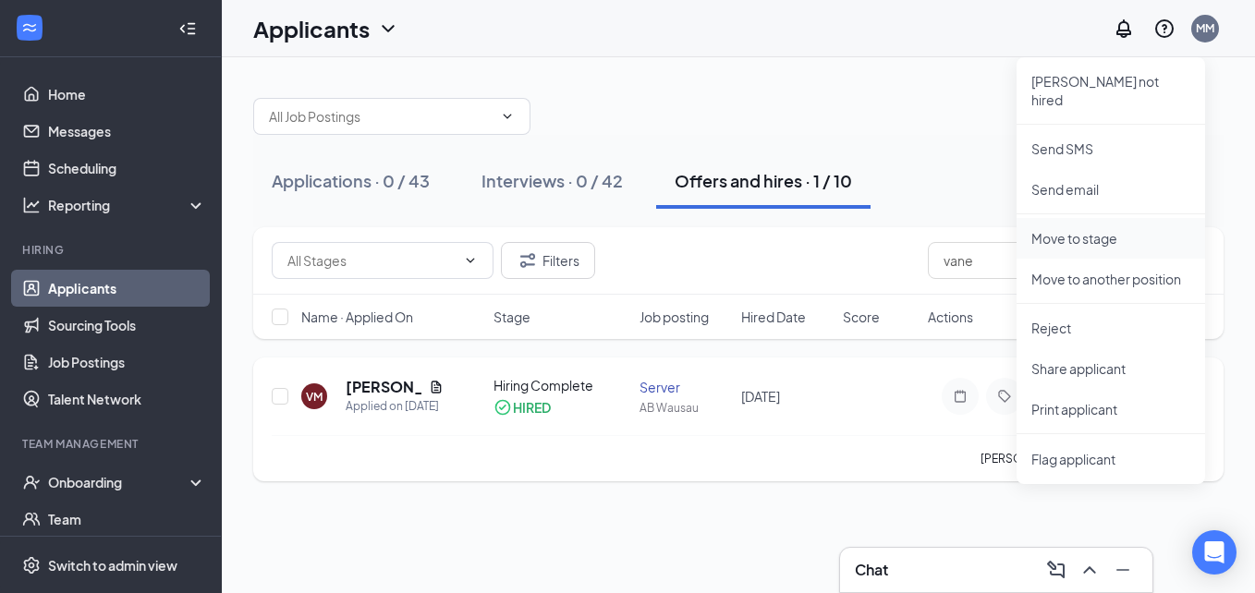
click at [1086, 229] on p "Move to stage" at bounding box center [1110, 238] width 159 height 18
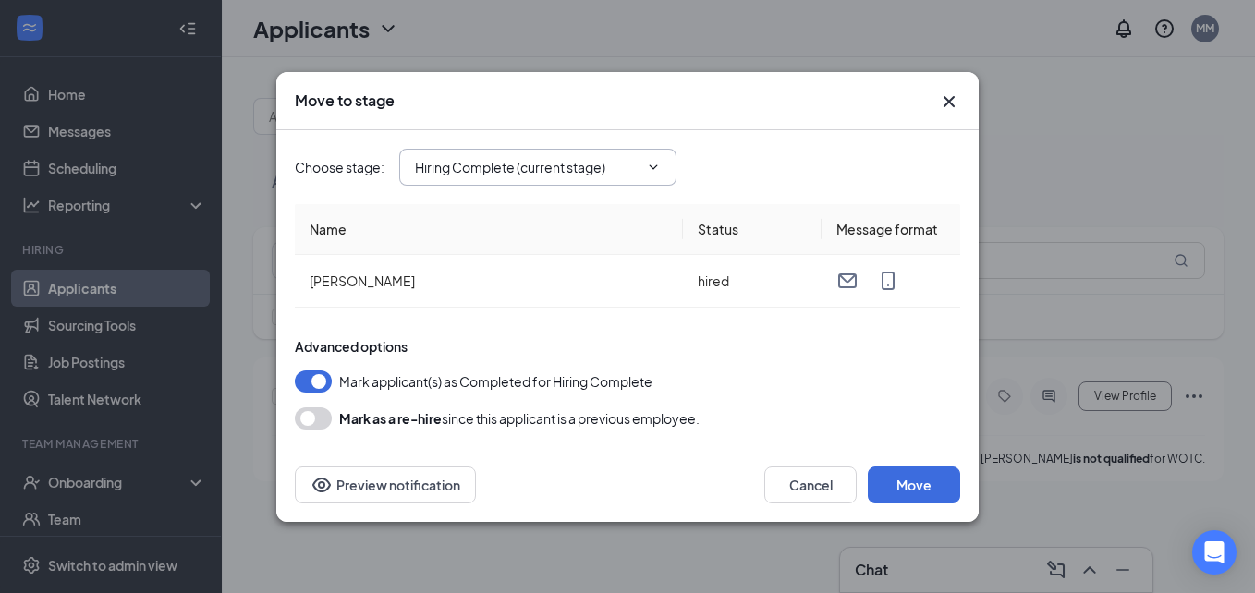
click at [659, 174] on icon "ChevronDown" at bounding box center [653, 167] width 15 height 15
click at [658, 174] on icon "ChevronDown" at bounding box center [653, 167] width 15 height 15
click at [643, 165] on span at bounding box center [651, 167] width 18 height 15
click at [661, 164] on span "Hiring Complete (current stage)" at bounding box center [537, 167] width 277 height 37
click at [653, 166] on span "Hiring Complete (current stage)" at bounding box center [537, 167] width 277 height 37
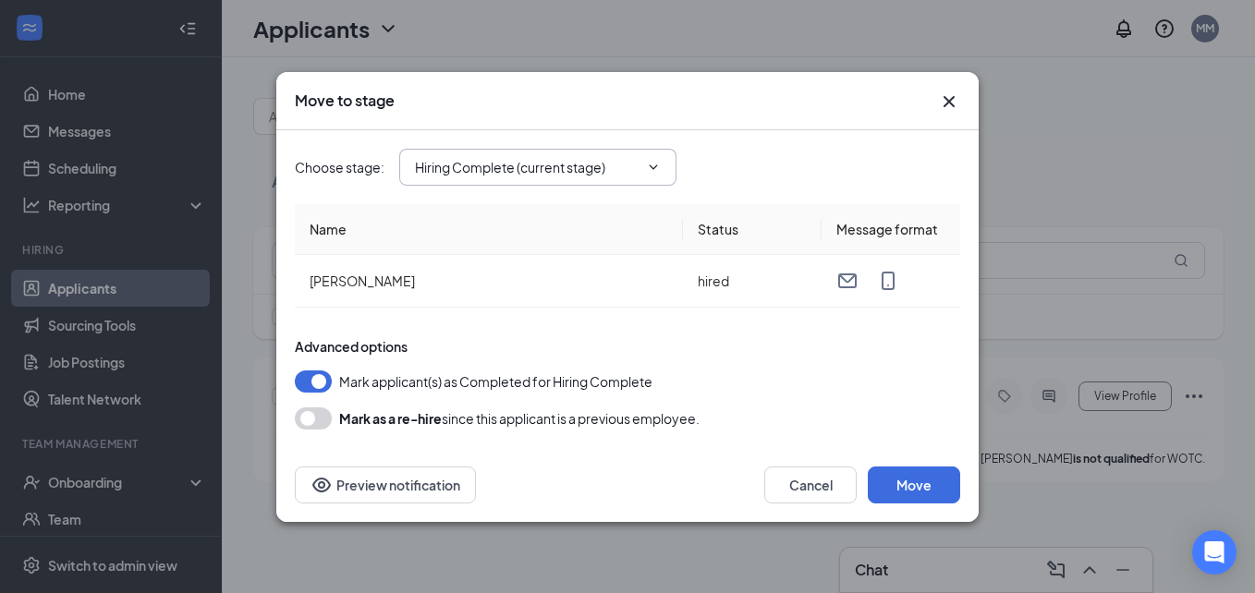
click at [653, 166] on icon "ChevronDown" at bounding box center [653, 167] width 15 height 15
click at [311, 382] on button "button" at bounding box center [313, 381] width 37 height 22
click at [652, 164] on icon "ChevronDown" at bounding box center [653, 167] width 15 height 15
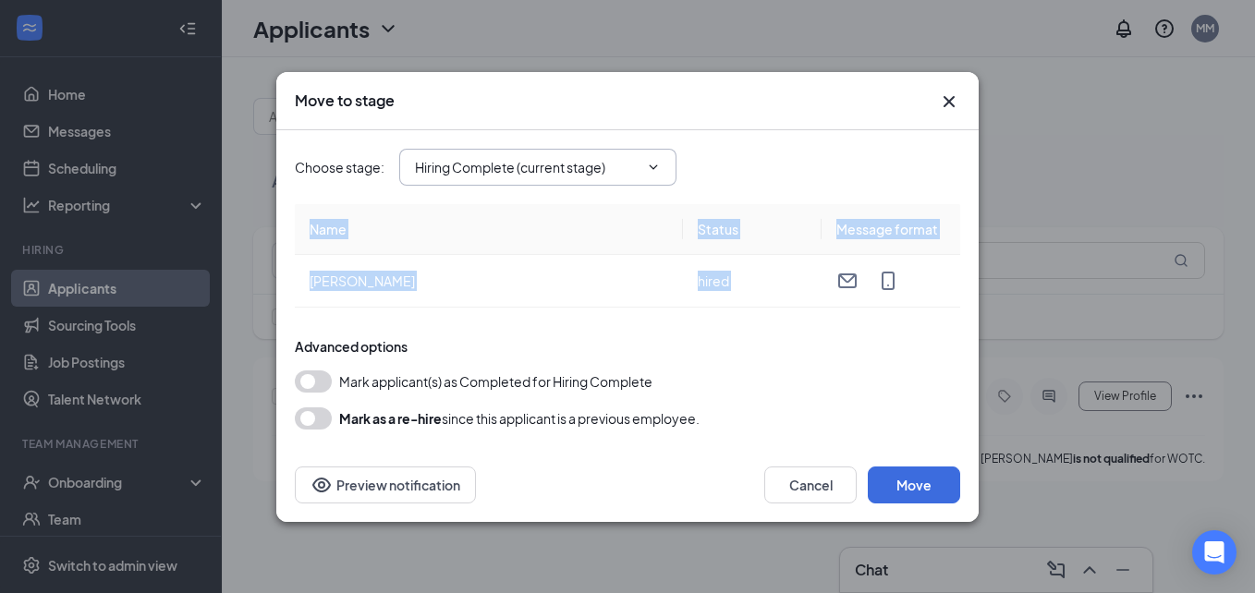
click at [652, 164] on icon "ChevronDown" at bounding box center [653, 167] width 15 height 15
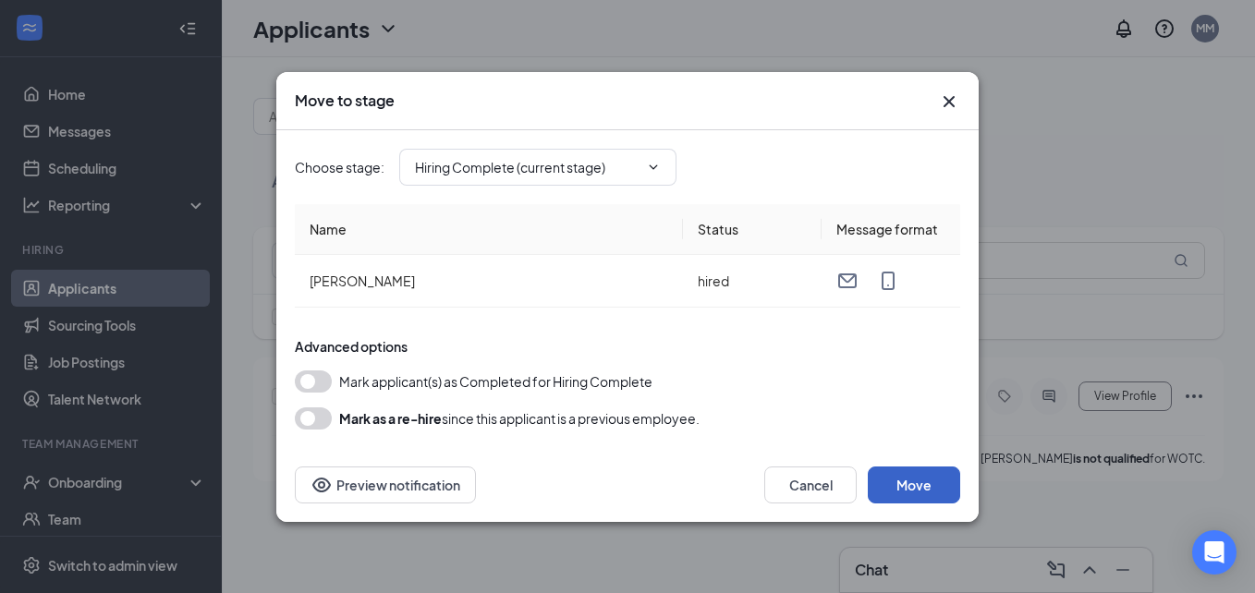
click at [920, 482] on button "Move" at bounding box center [913, 485] width 92 height 37
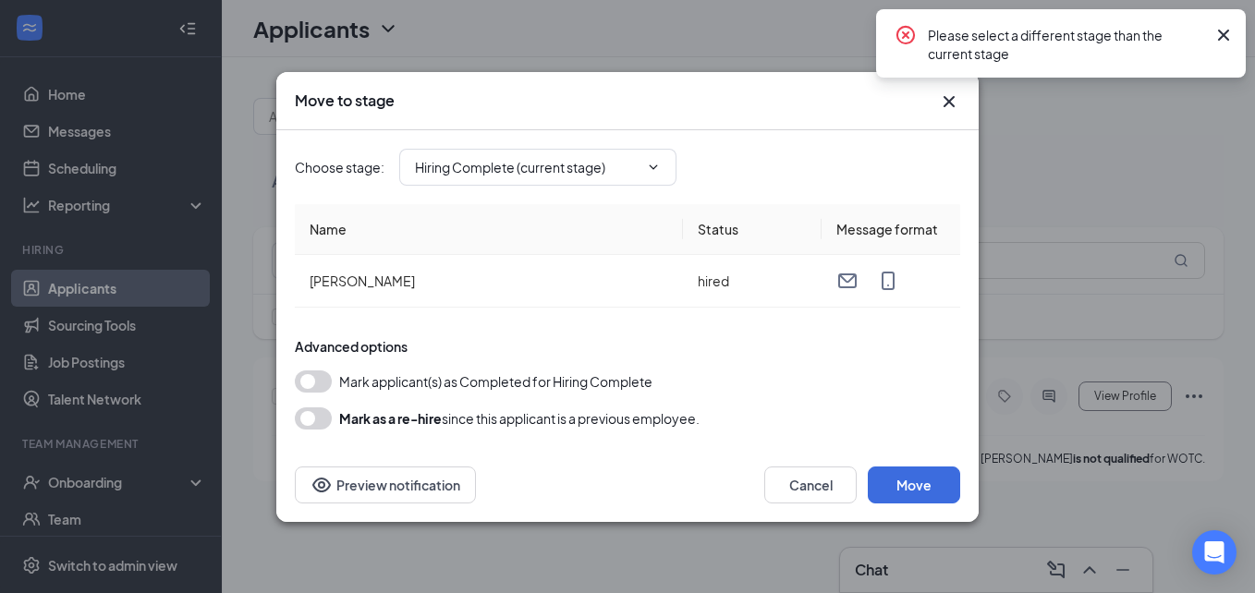
click at [945, 106] on icon "Cross" at bounding box center [949, 102] width 22 height 22
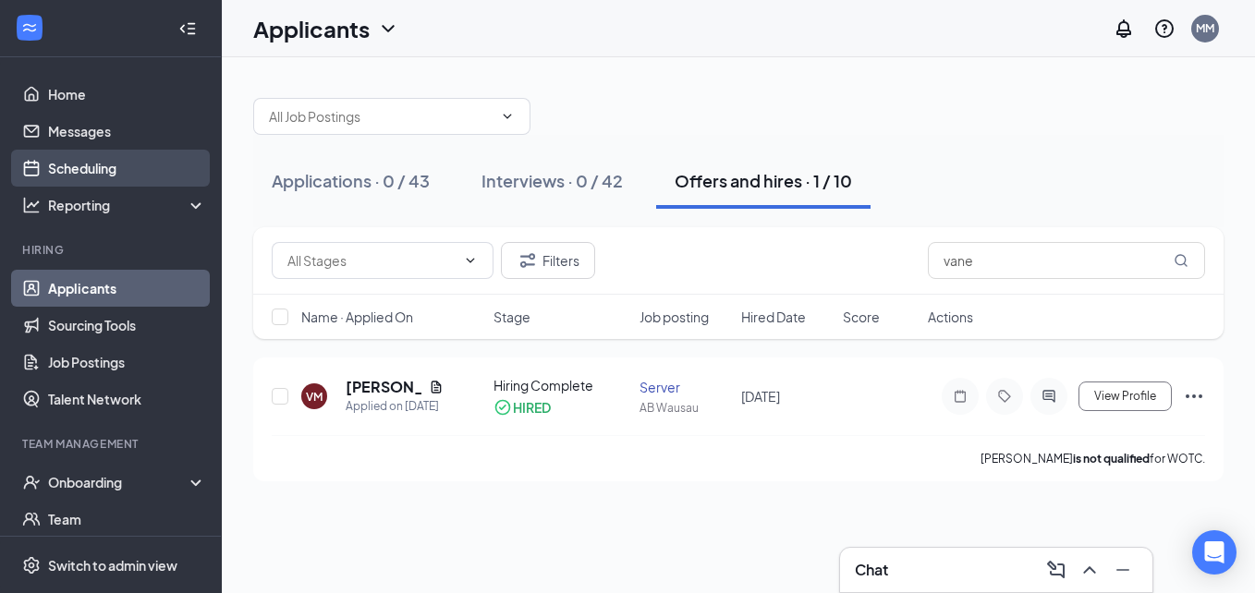
click at [69, 170] on link "Scheduling" at bounding box center [127, 168] width 158 height 37
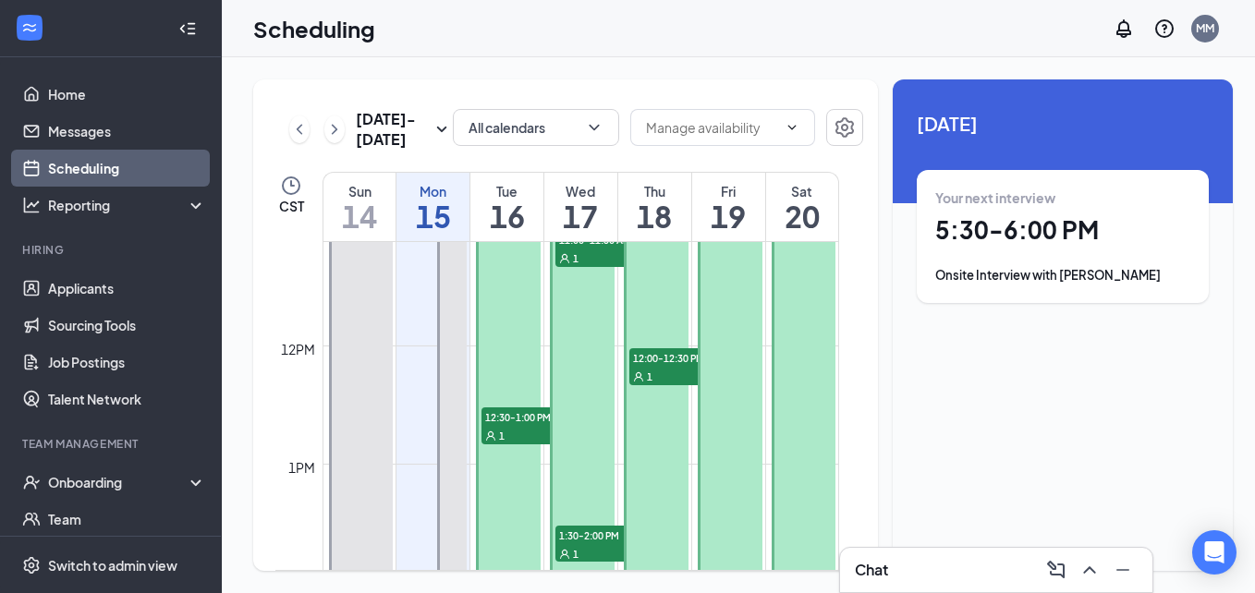
scroll to position [1316, 0]
click at [576, 254] on span "1" at bounding box center [576, 257] width 6 height 13
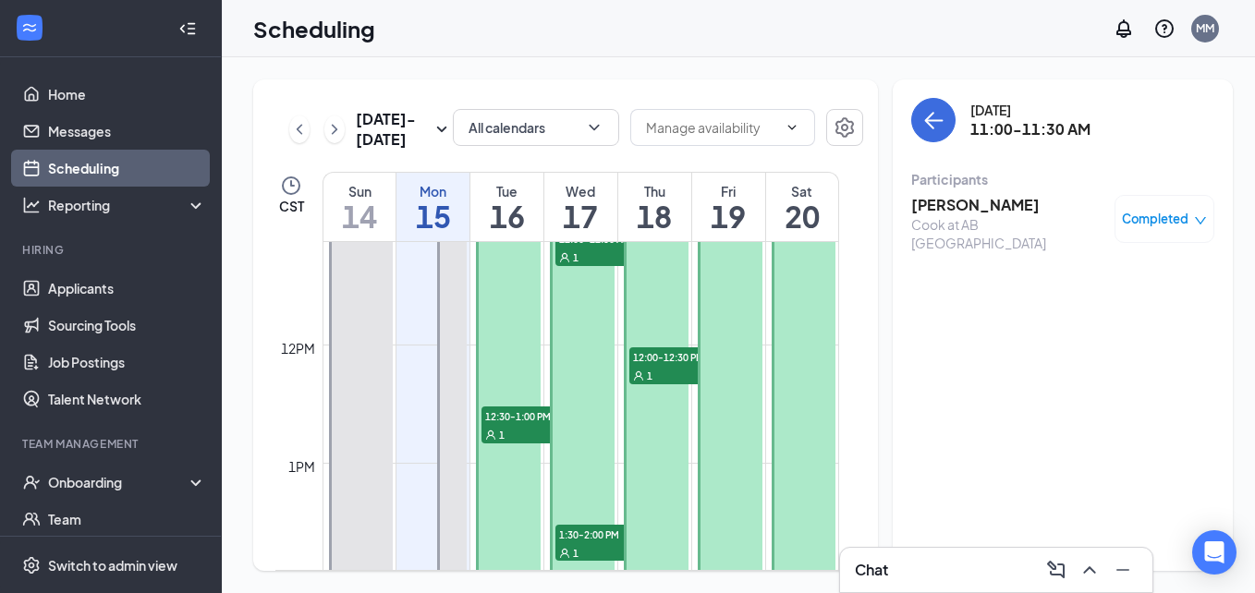
click at [1160, 232] on div "Completed" at bounding box center [1164, 219] width 100 height 48
click at [652, 366] on div "1" at bounding box center [675, 375] width 92 height 18
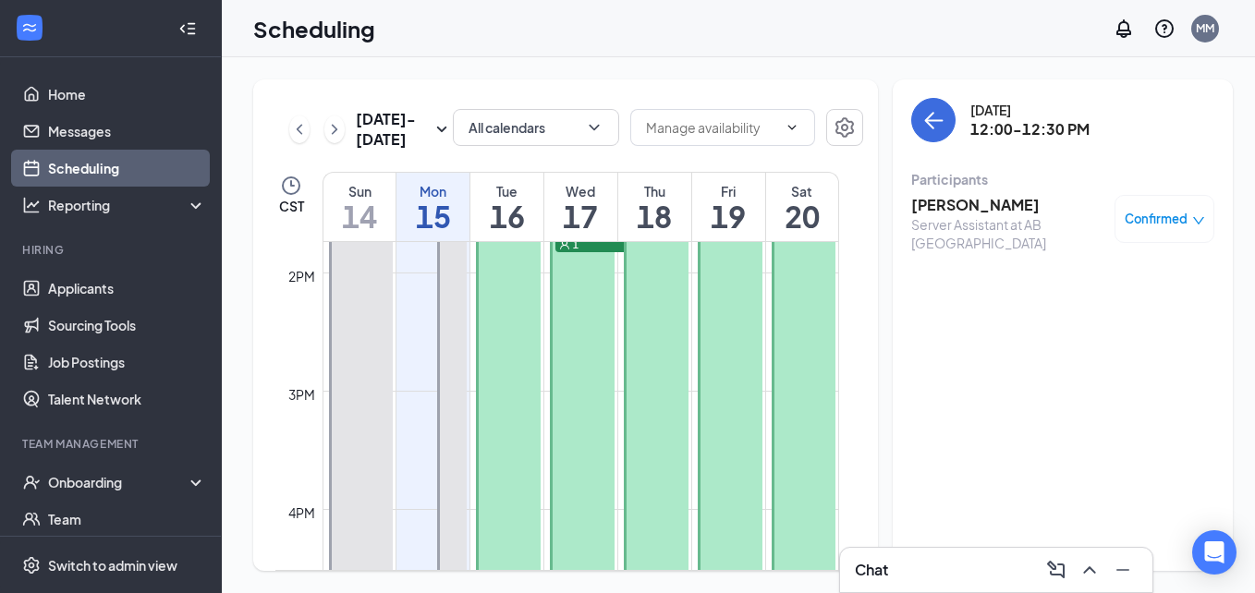
scroll to position [1629, 0]
click at [340, 129] on icon "ChevronRight" at bounding box center [334, 129] width 18 height 22
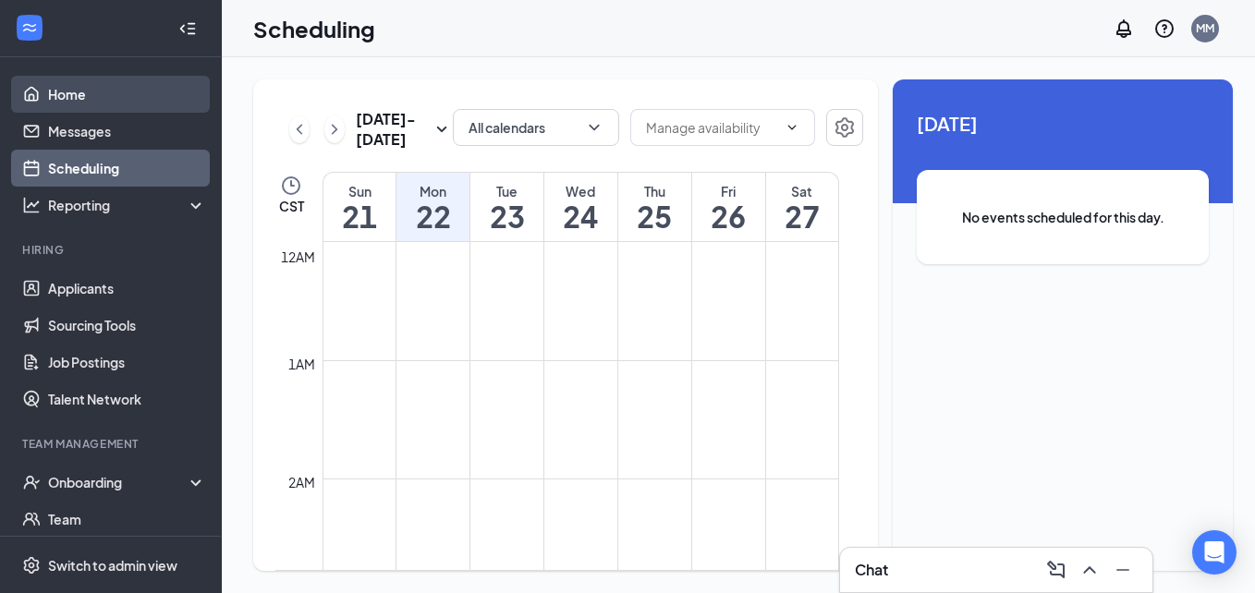
click at [67, 97] on link "Home" at bounding box center [127, 94] width 158 height 37
